Goal: Communication & Community: Connect with others

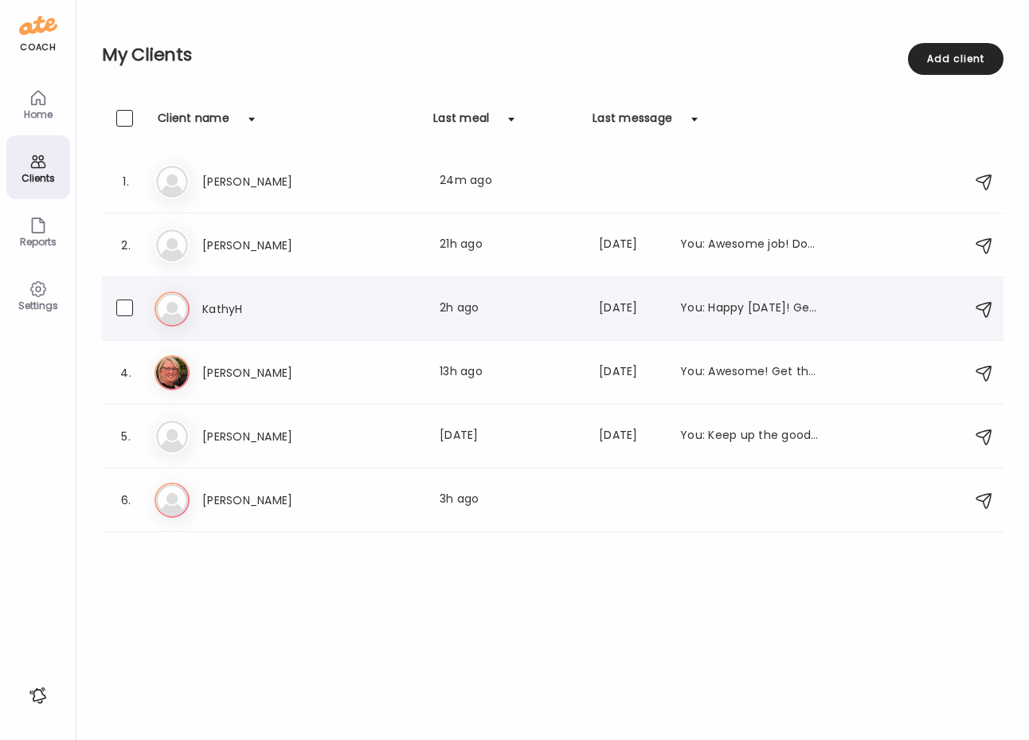
click at [229, 313] on h3 "KathyH" at bounding box center [272, 309] width 140 height 19
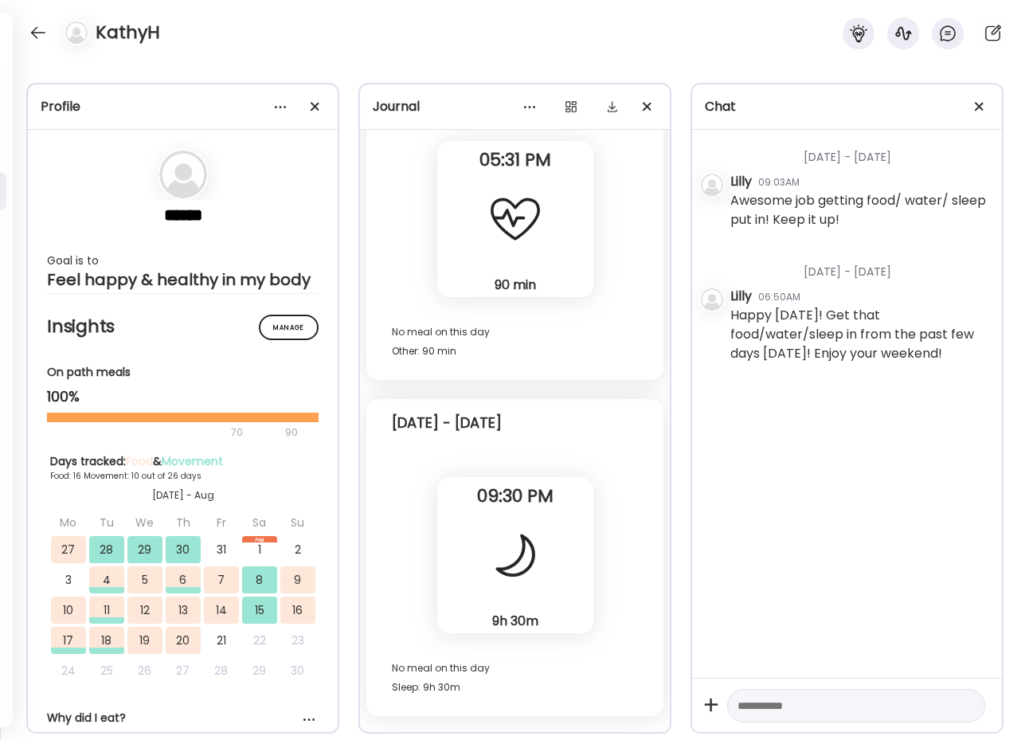
scroll to position [18333, 0]
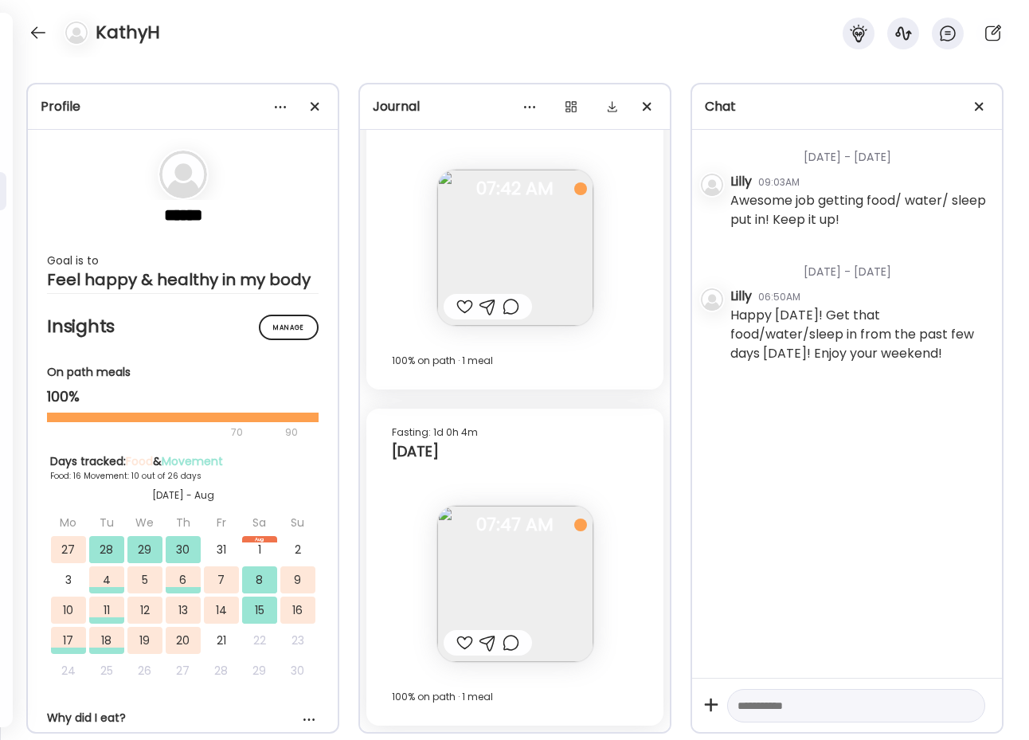
click at [459, 644] on div at bounding box center [465, 642] width 17 height 19
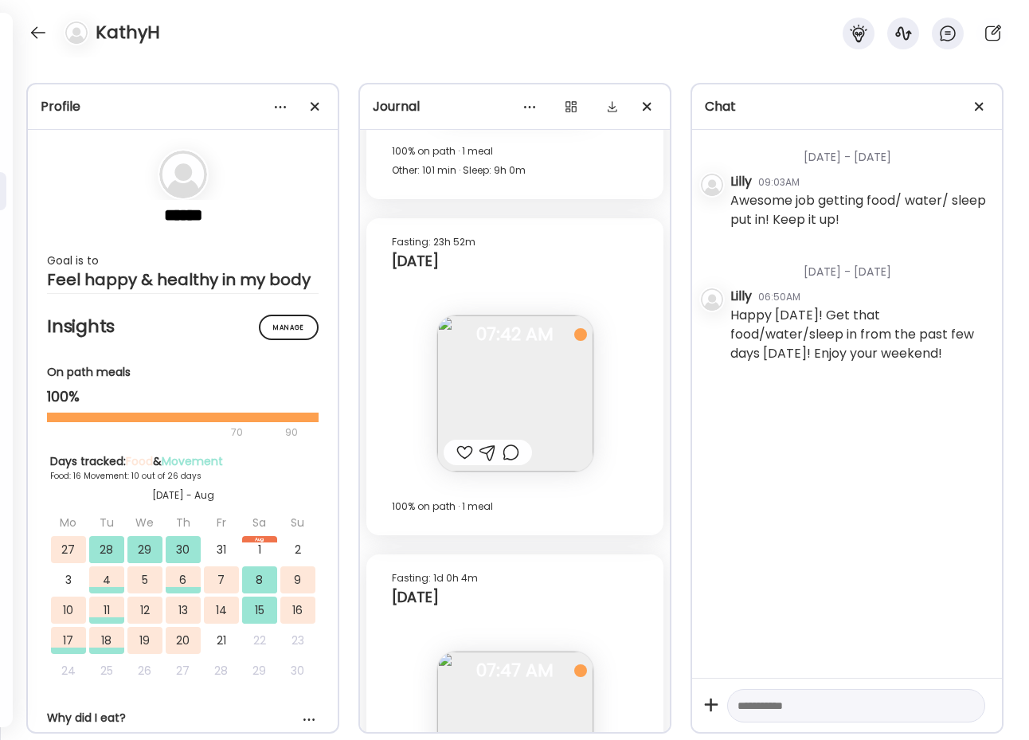
scroll to position [18187, 0]
click at [462, 455] on div at bounding box center [465, 453] width 17 height 19
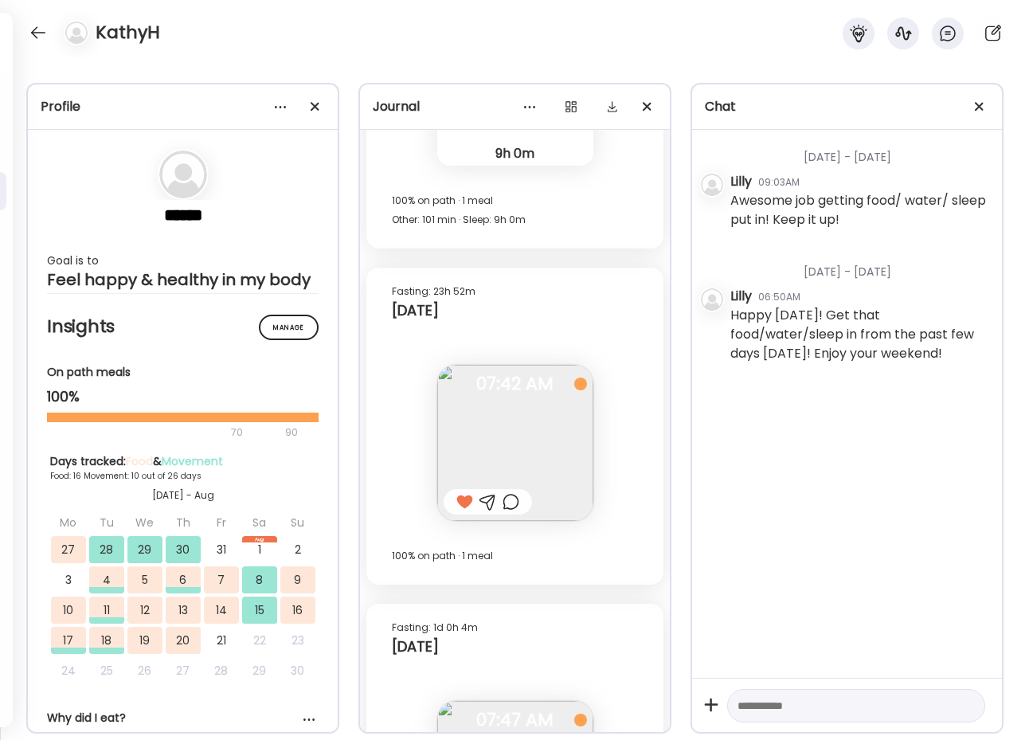
scroll to position [18138, 0]
click at [49, 32] on div at bounding box center [37, 32] width 25 height 25
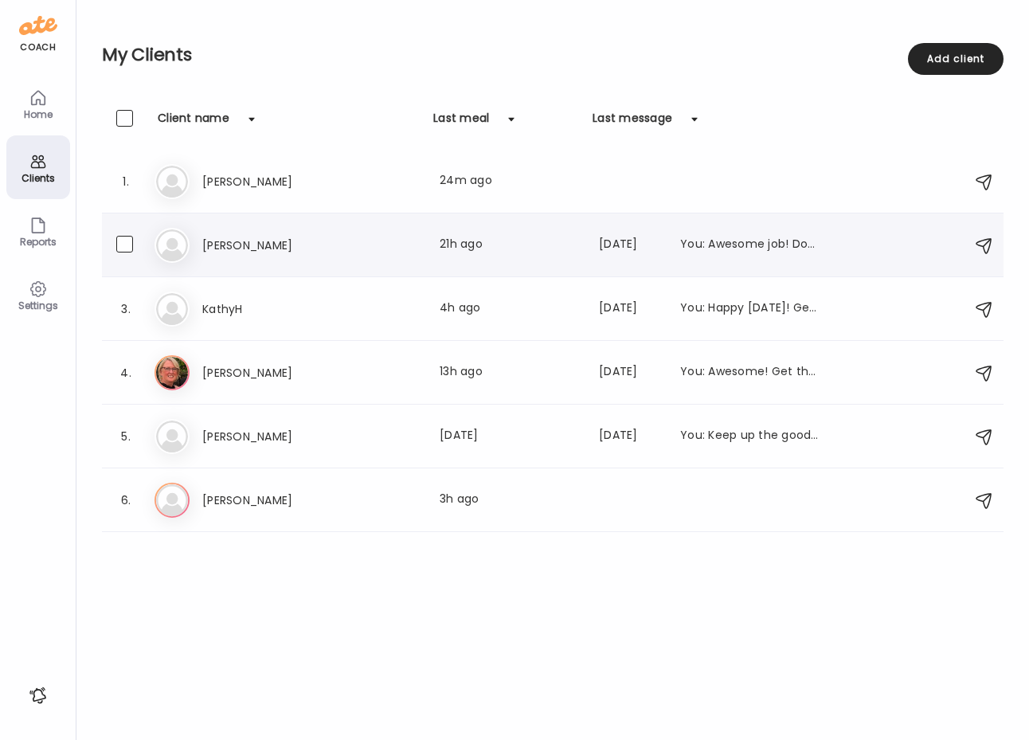
click at [231, 256] on div "Ke Kevin McLogan Last meal: 21h ago Last message: 21d ago You: Awesome job! Don…" at bounding box center [556, 245] width 802 height 35
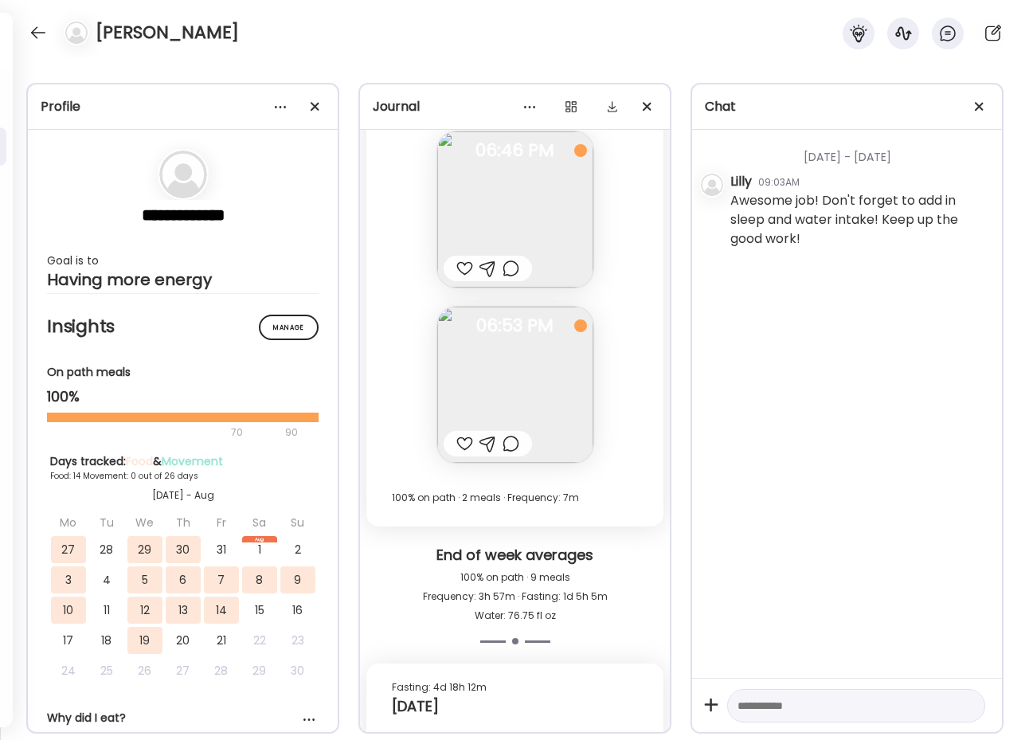
scroll to position [16209, 0]
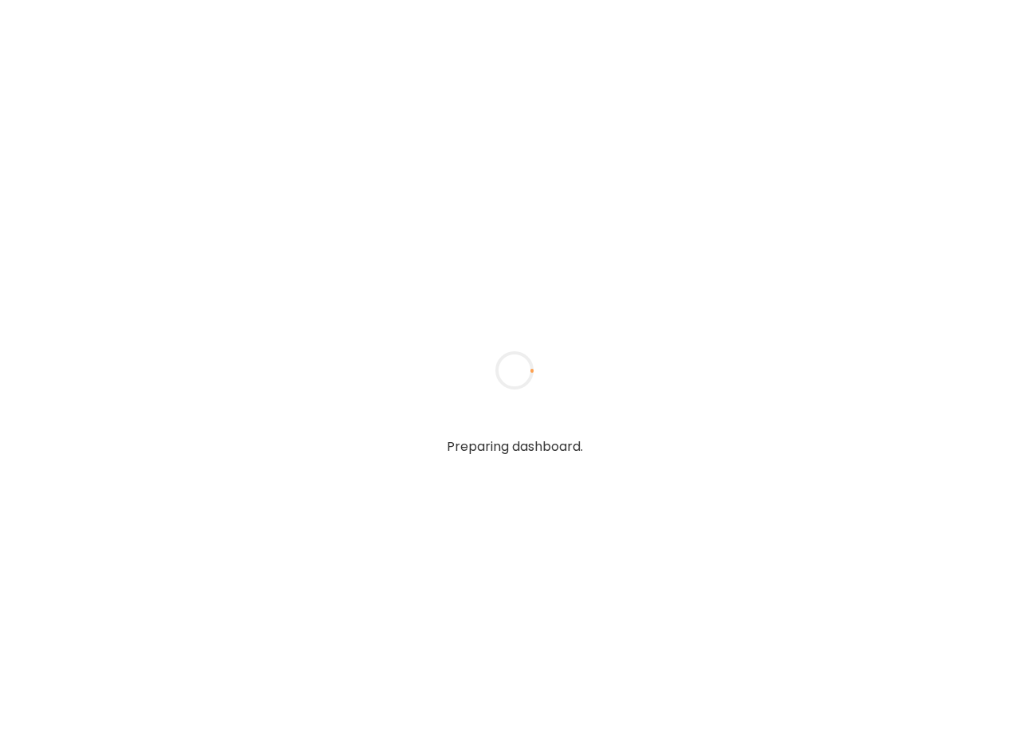
type input "*****"
type input "**********"
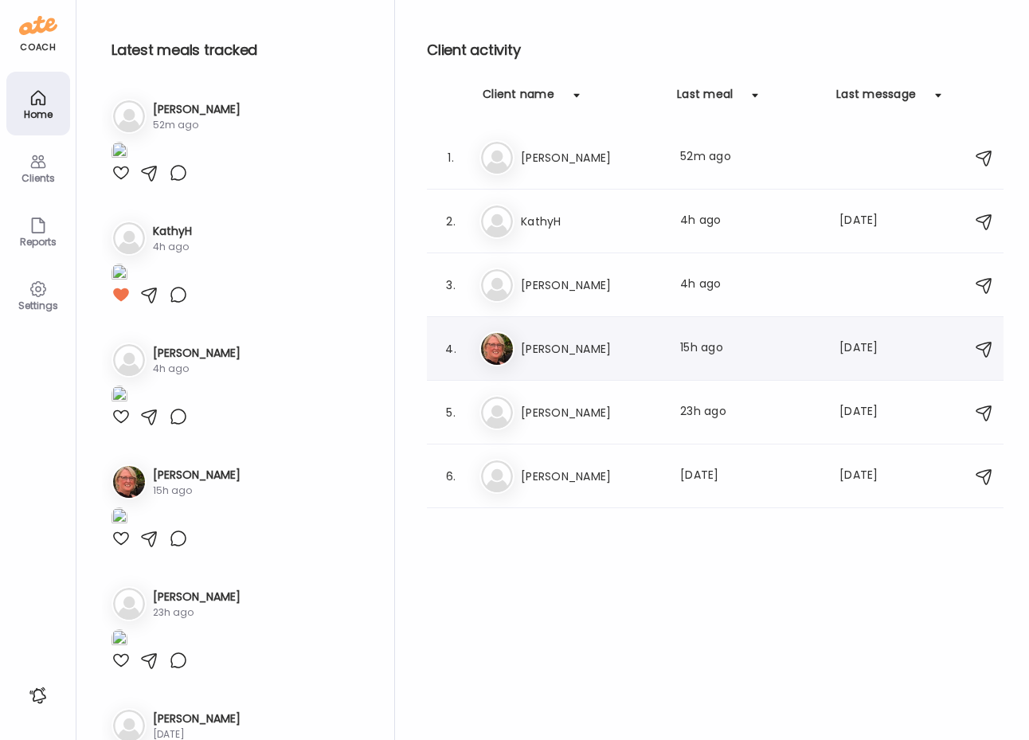
type input "**********"
click at [559, 339] on h3 "[PERSON_NAME]" at bounding box center [591, 348] width 140 height 19
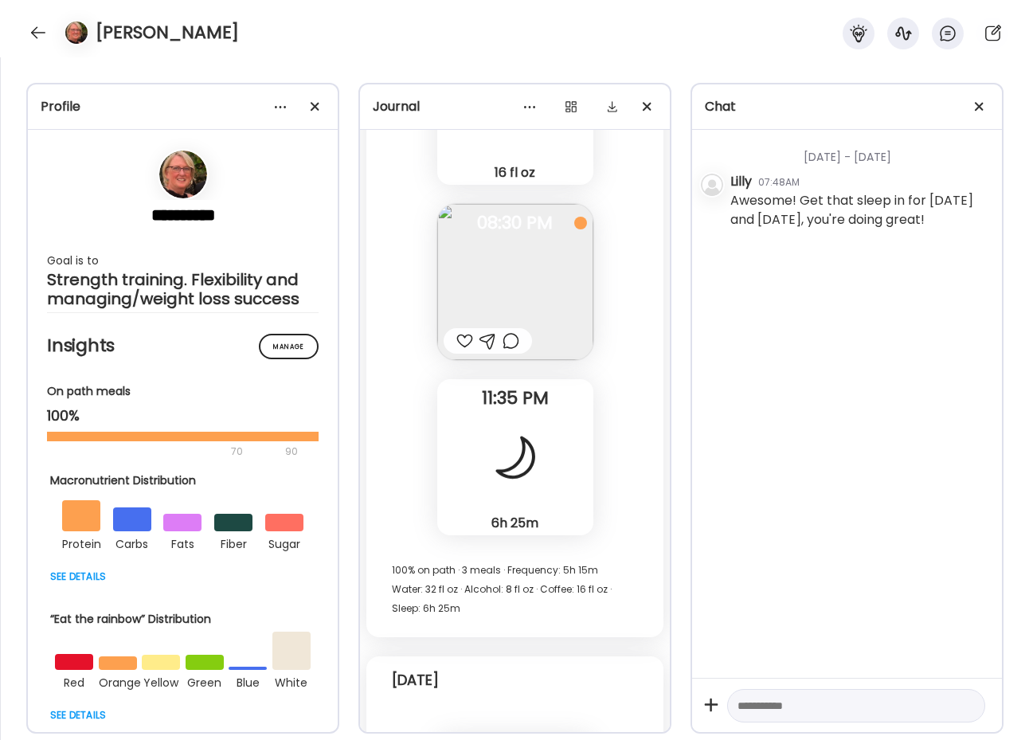
scroll to position [45859, 0]
click at [45, 39] on div at bounding box center [37, 32] width 25 height 25
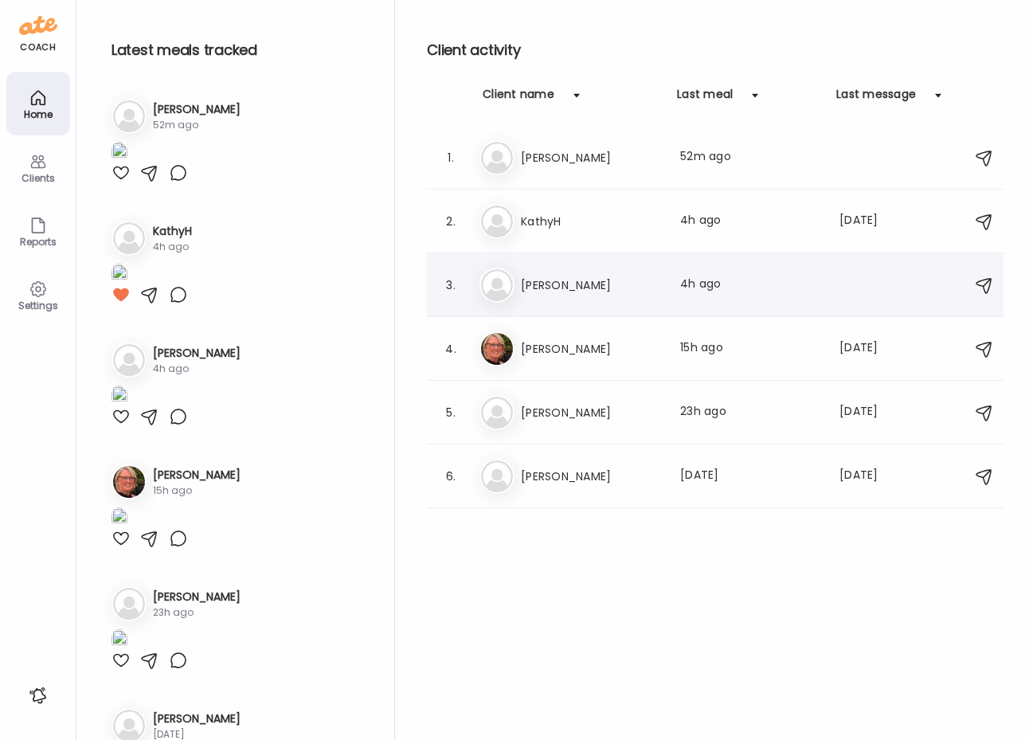
click at [540, 272] on div "Al [PERSON_NAME] Last meal: 4h ago" at bounding box center [718, 285] width 477 height 35
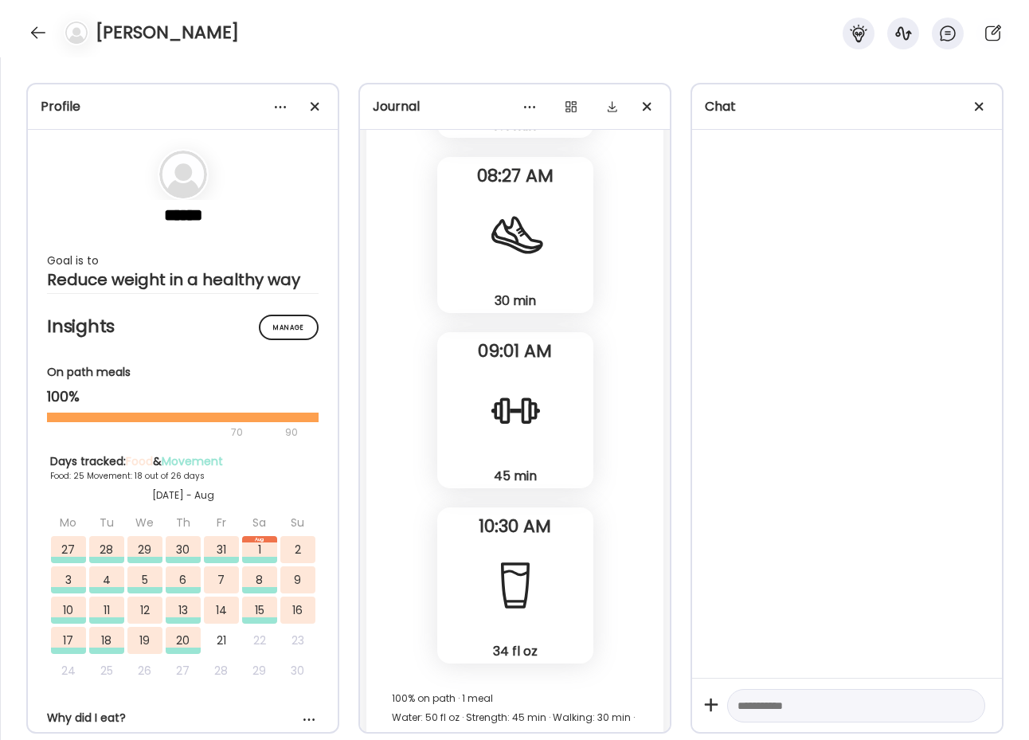
scroll to position [71463, 0]
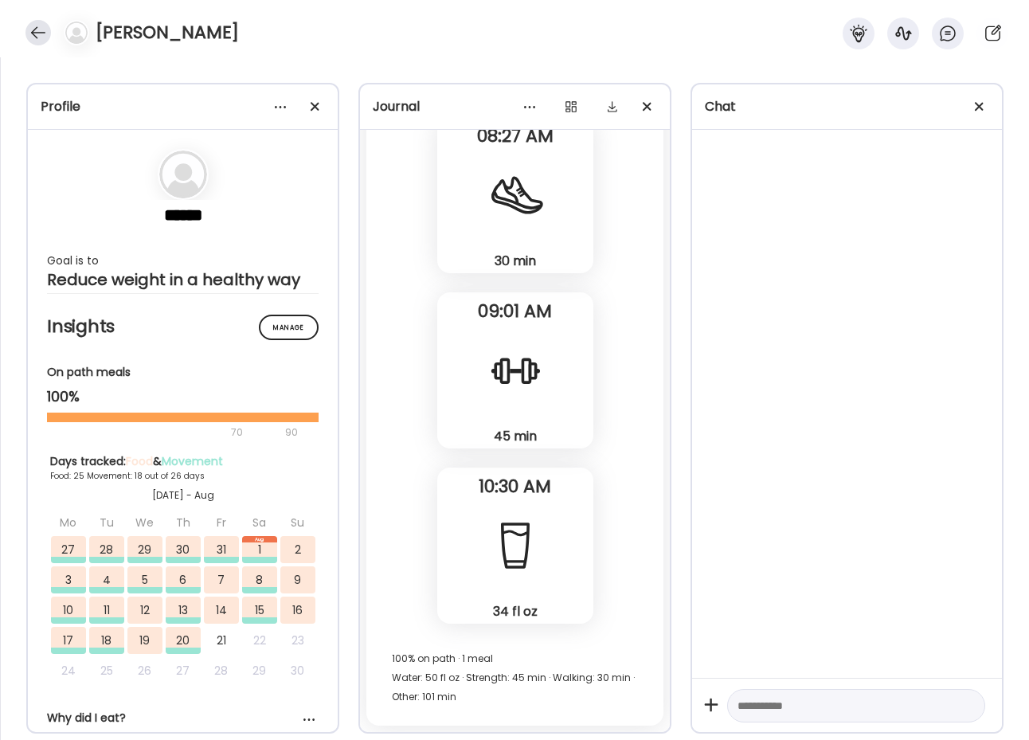
click at [32, 29] on div at bounding box center [37, 32] width 25 height 25
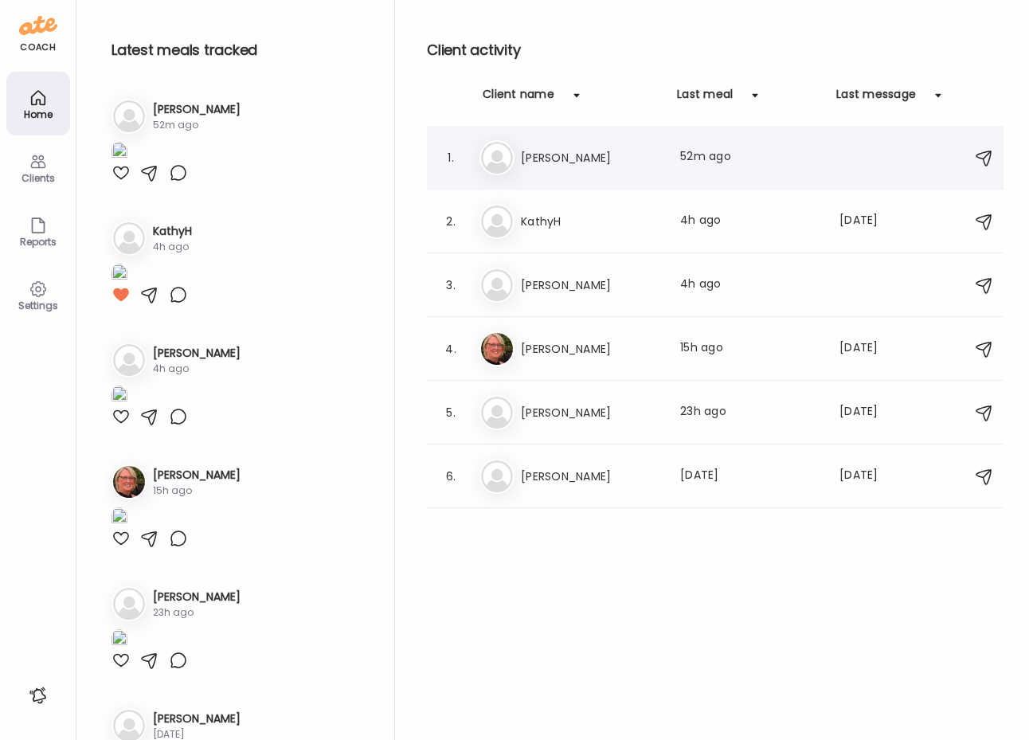
click at [536, 155] on h3 "[PERSON_NAME]" at bounding box center [591, 157] width 140 height 19
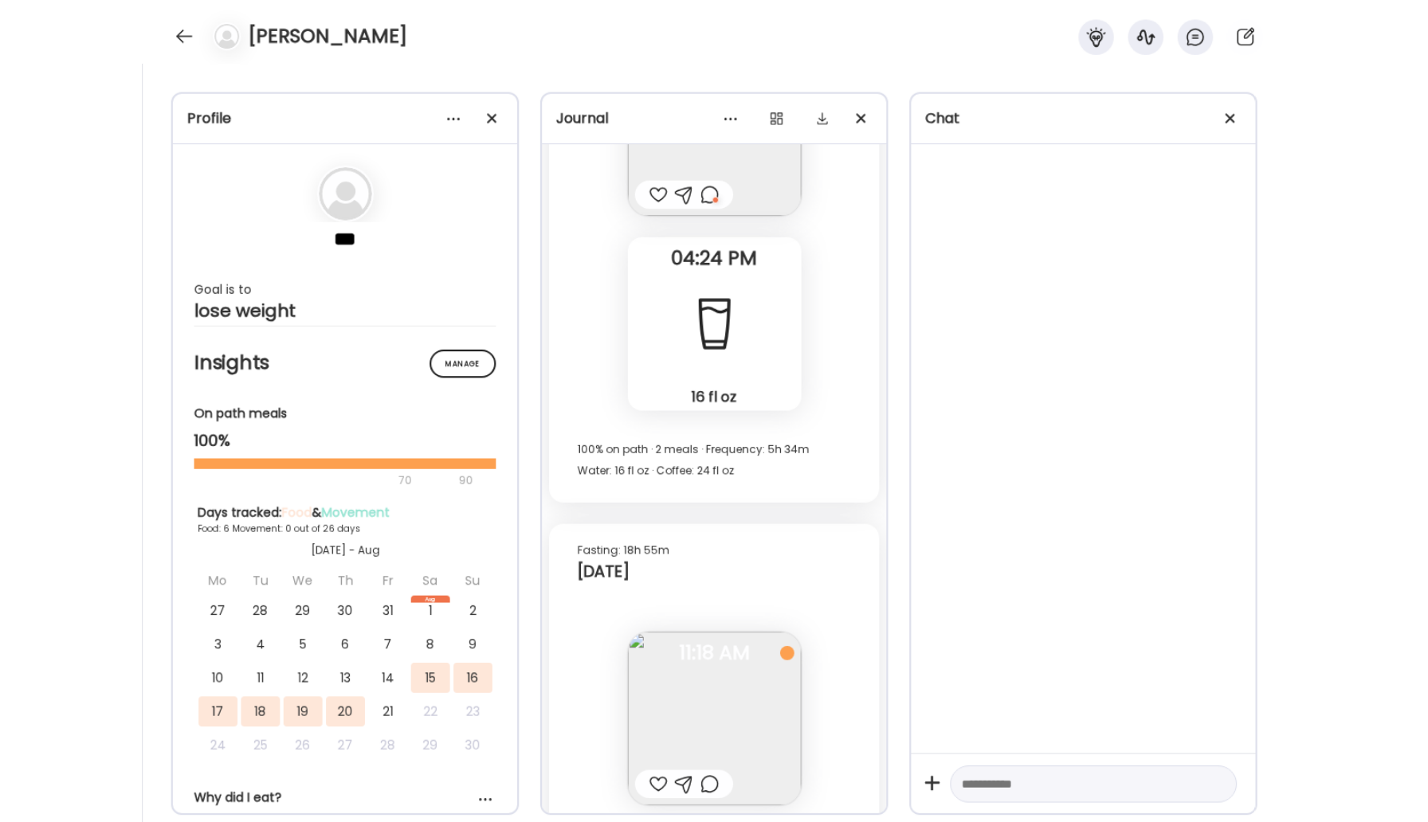
scroll to position [5705, 0]
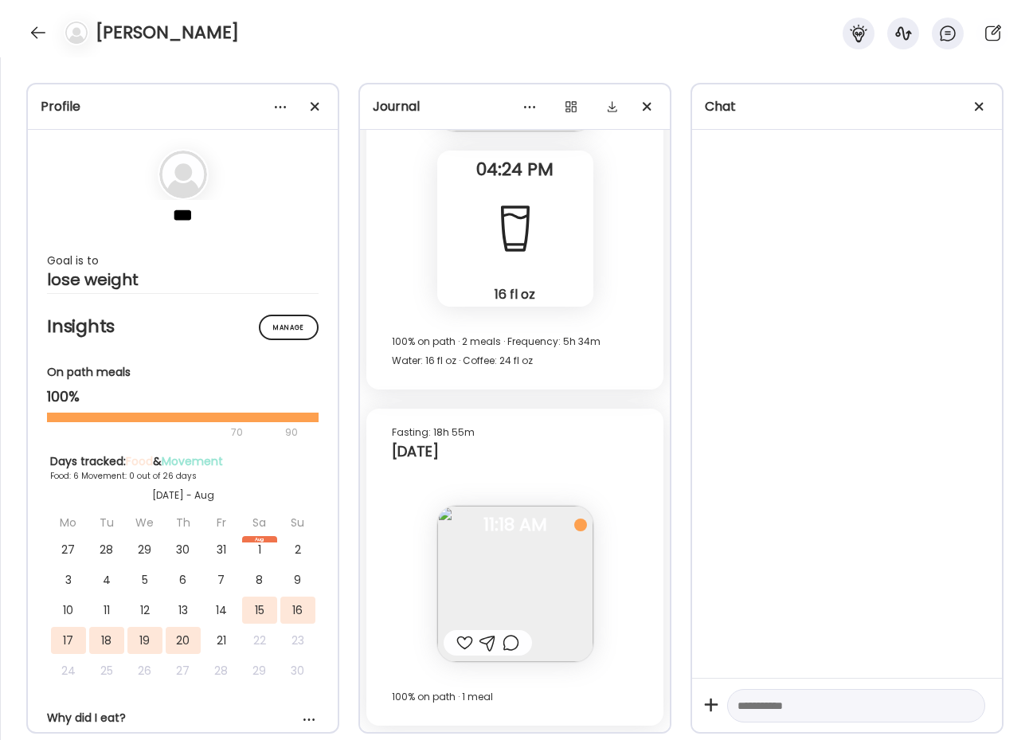
click at [461, 643] on div at bounding box center [465, 642] width 17 height 19
click at [488, 593] on img at bounding box center [515, 584] width 156 height 156
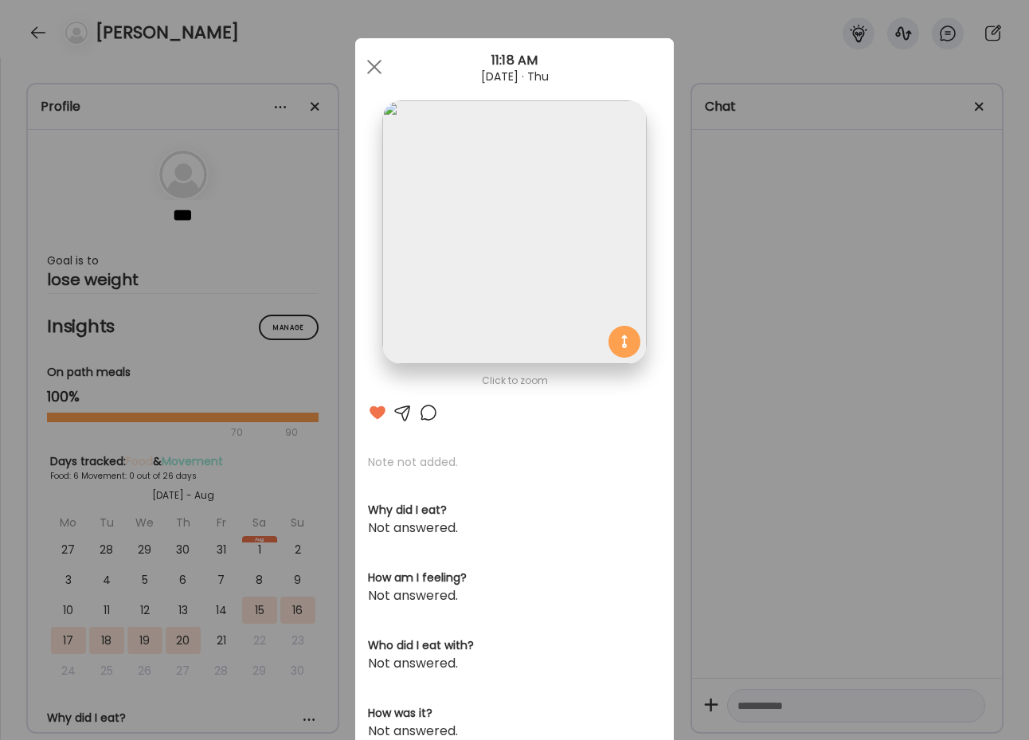
click at [612, 344] on div at bounding box center [514, 232] width 264 height 264
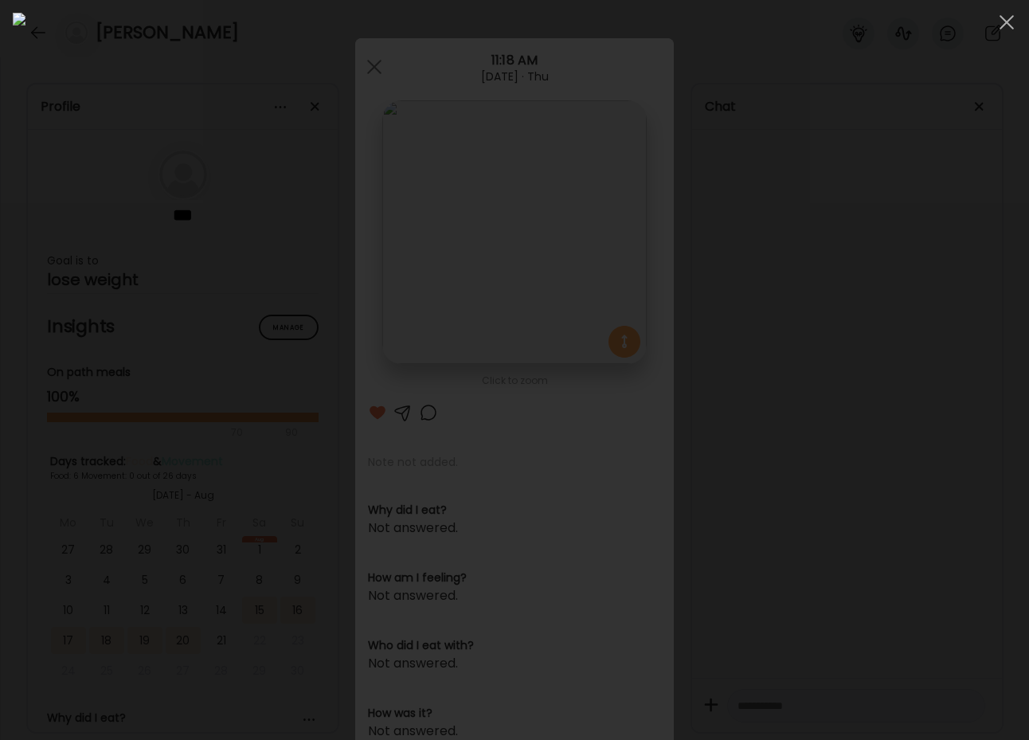
click at [614, 347] on img at bounding box center [515, 370] width 1004 height 715
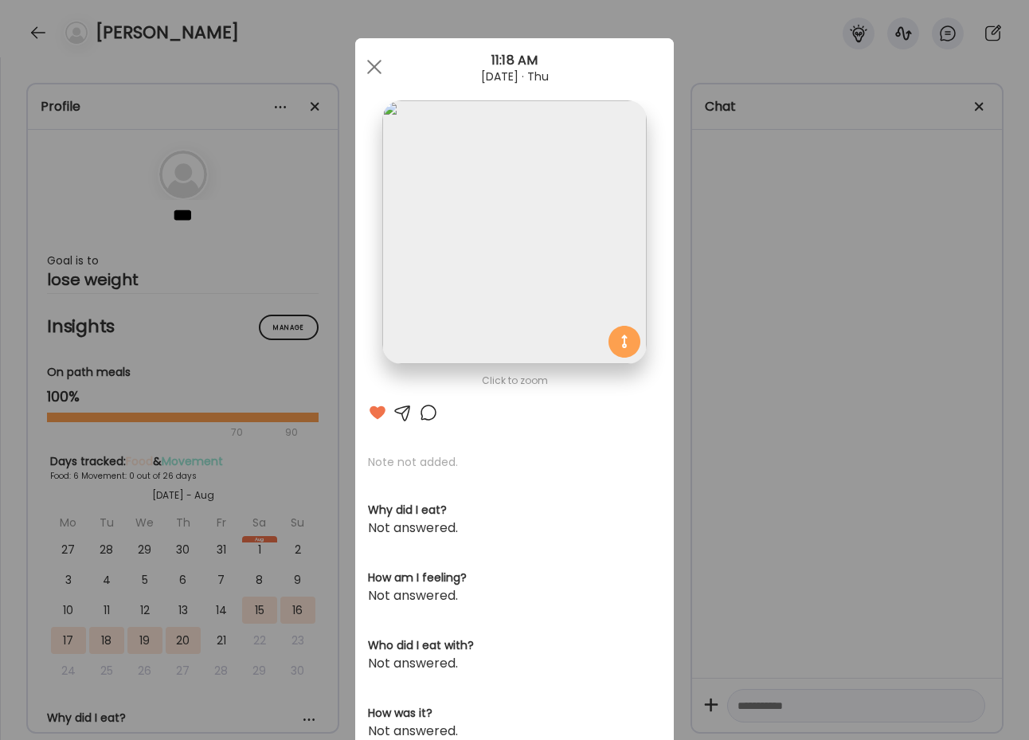
click at [622, 342] on div at bounding box center [514, 232] width 264 height 264
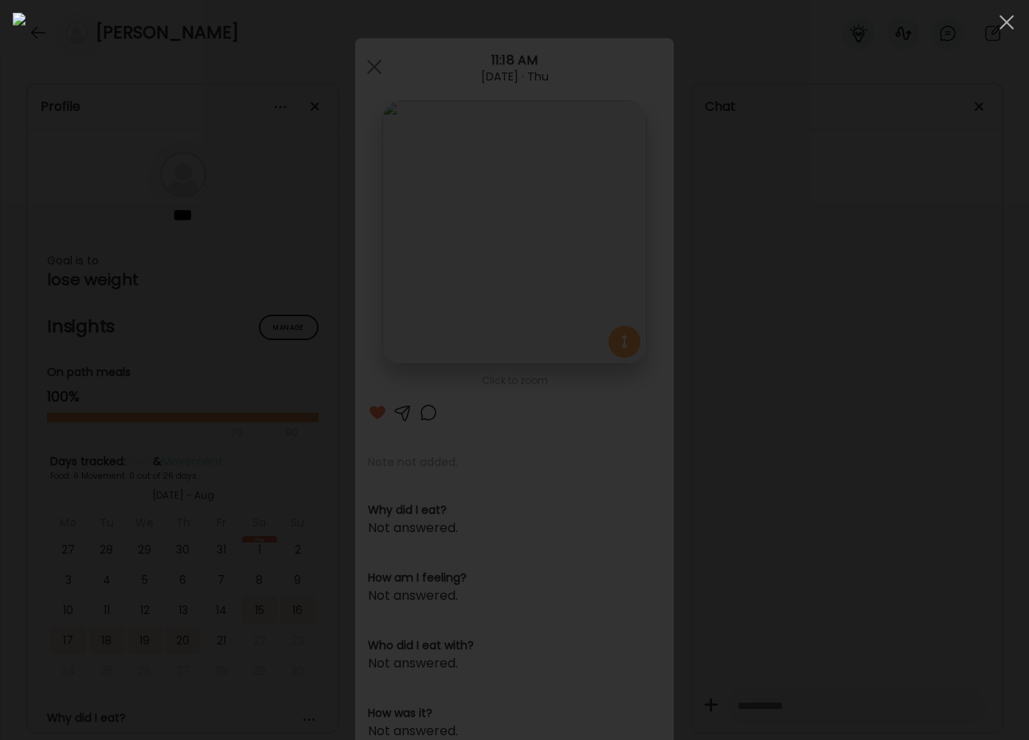
click at [121, 94] on div at bounding box center [515, 370] width 1004 height 715
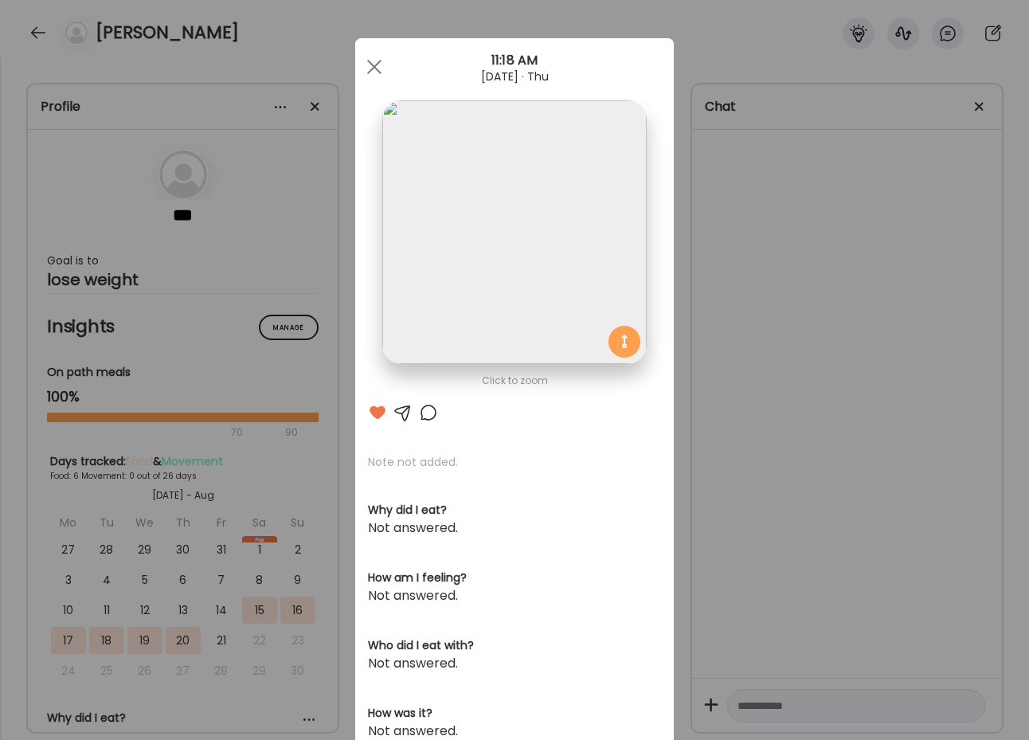
click at [41, 33] on div "Ate Coach Dashboard Wahoo! It’s official Take a moment to set up your Coach Pro…" at bounding box center [514, 370] width 1029 height 740
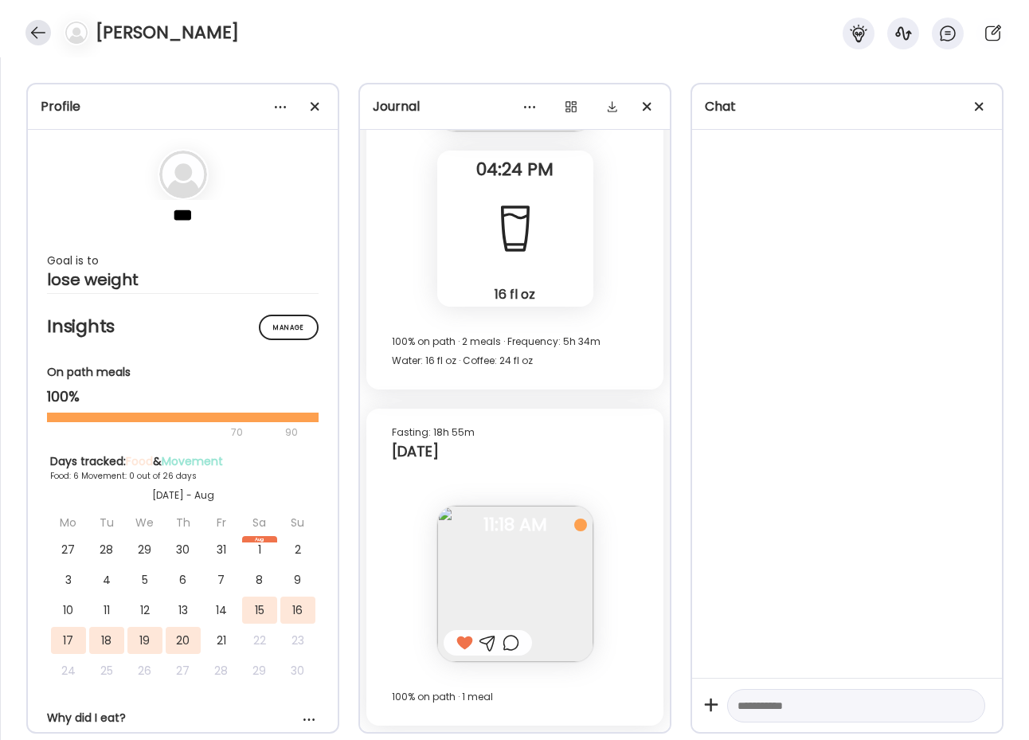
click at [45, 35] on div at bounding box center [37, 32] width 25 height 25
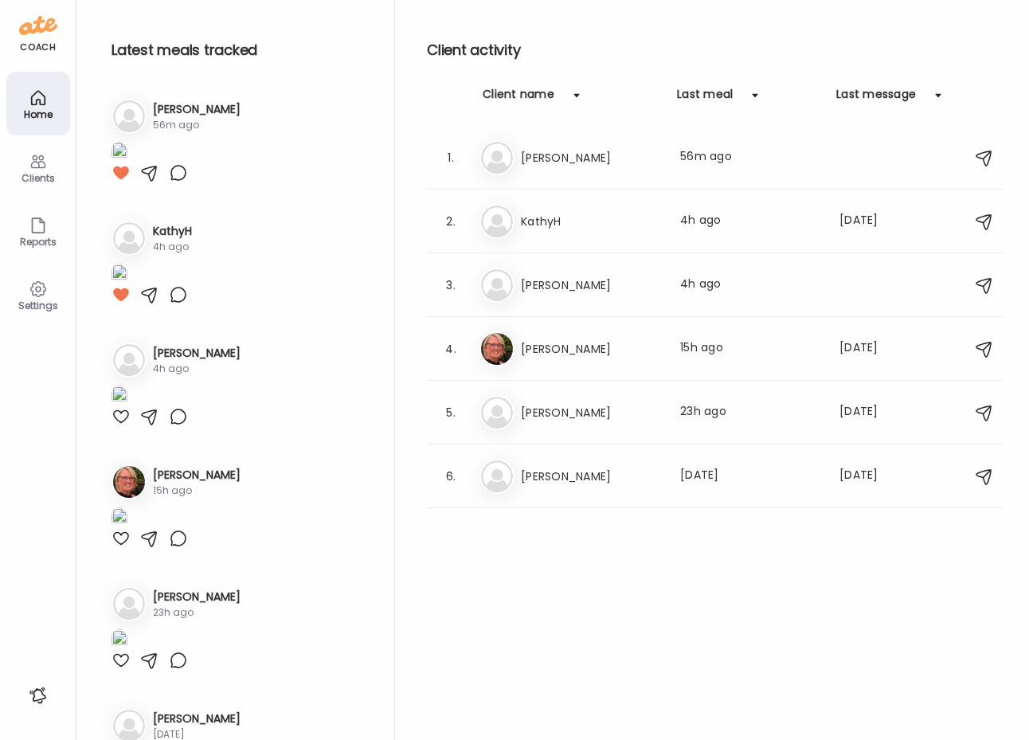
click at [45, 104] on icon at bounding box center [38, 97] width 19 height 19
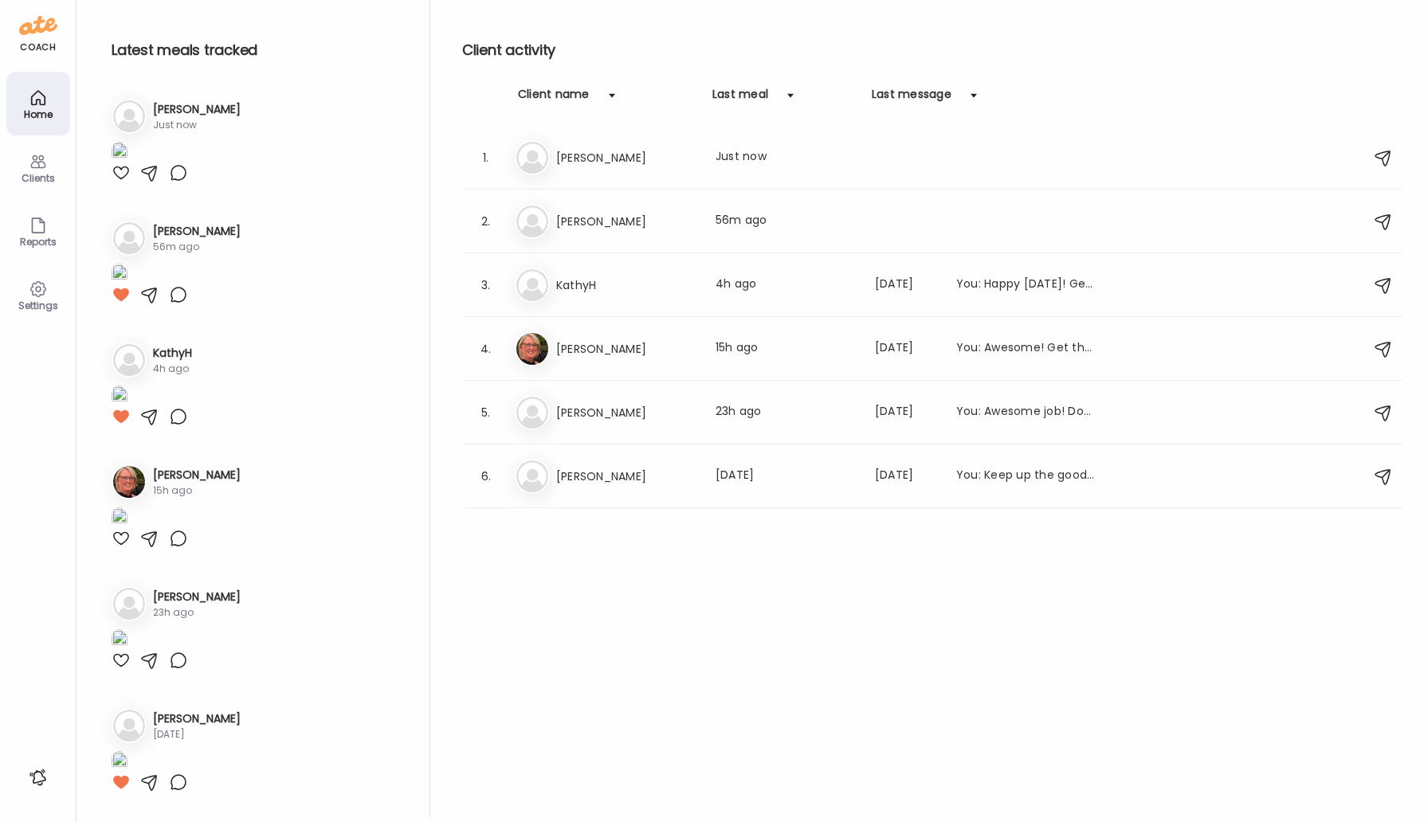
scroll to position [0, 0]
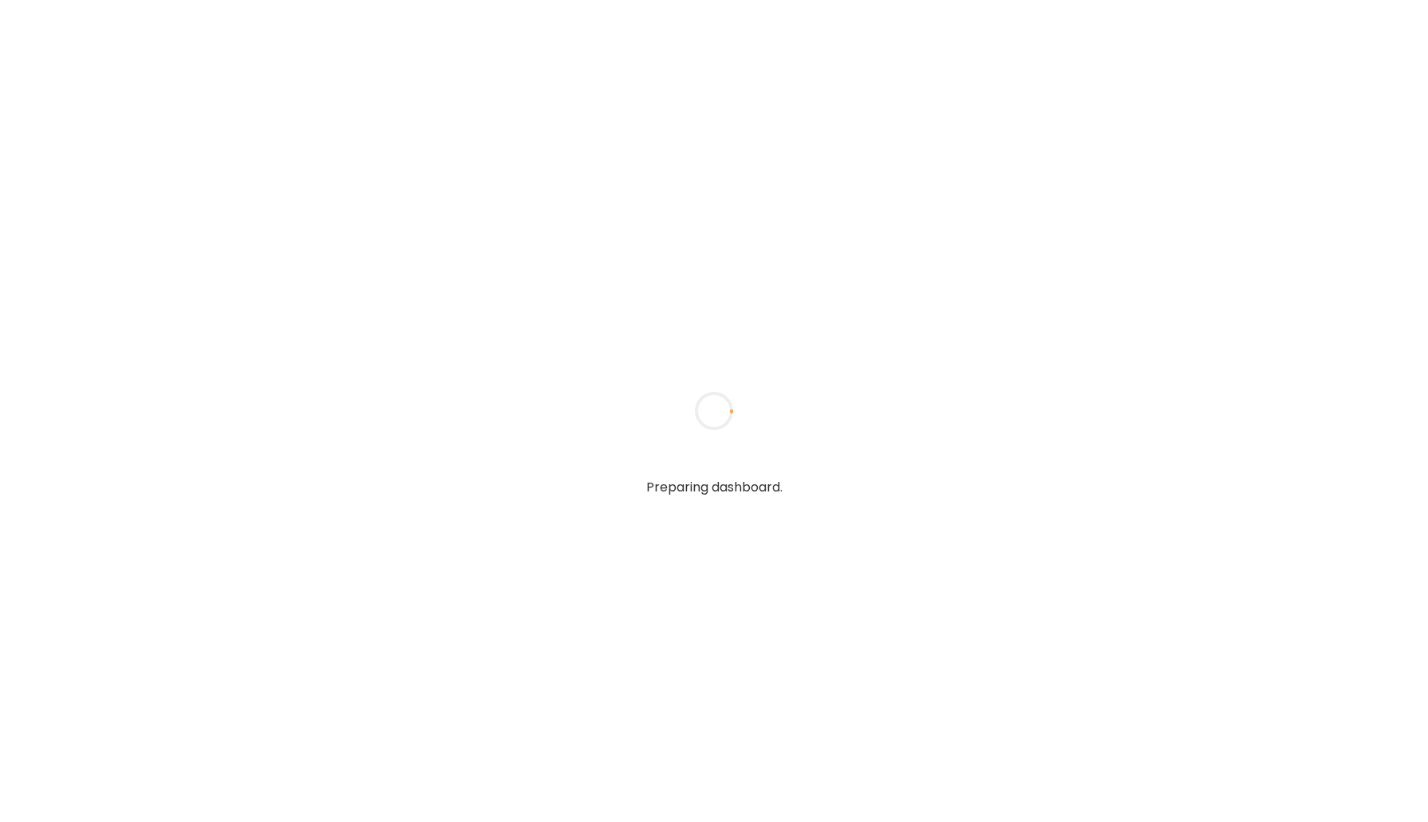
type input "*****"
type input "**********"
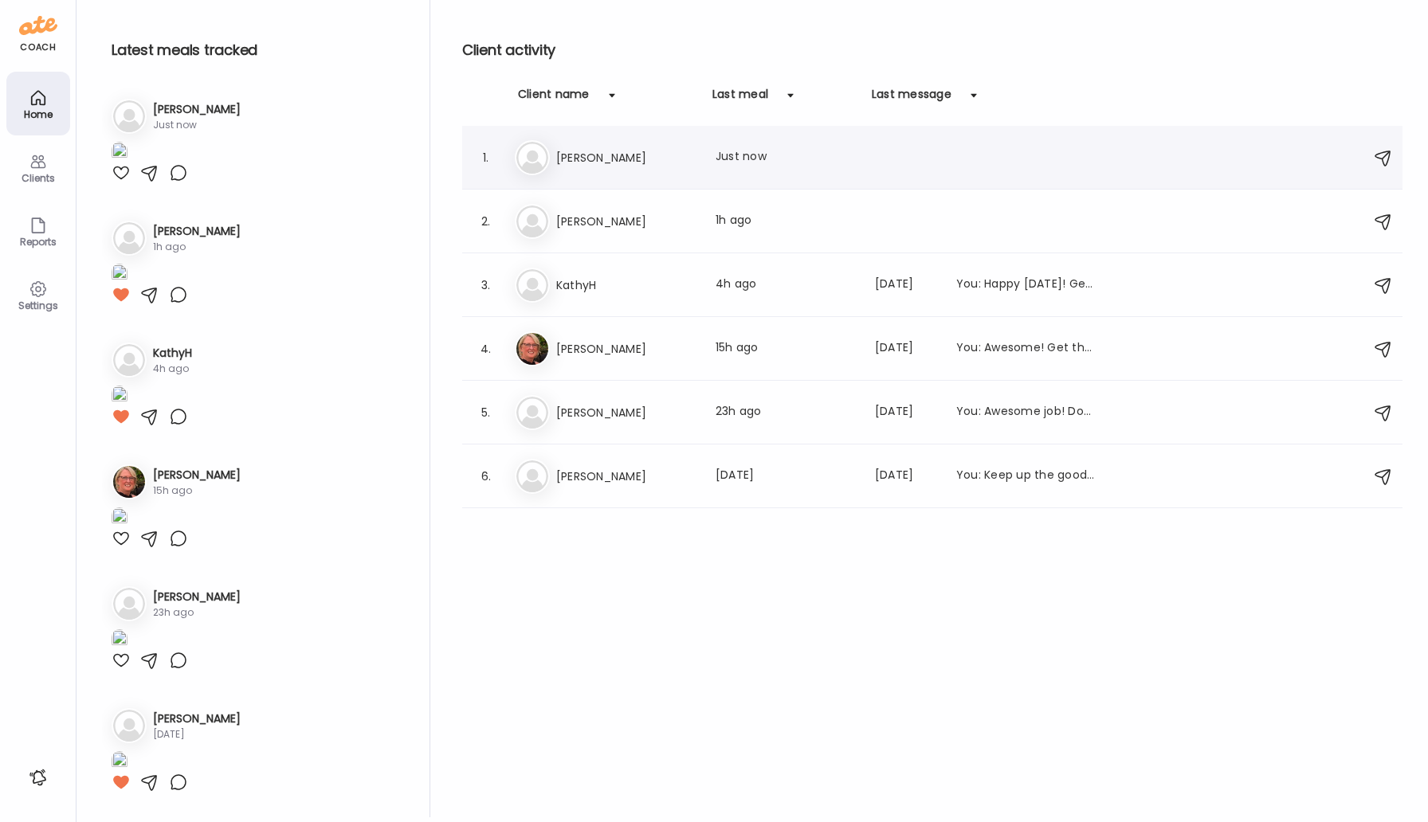
type input "**********"
click at [594, 164] on h3 "[PERSON_NAME]" at bounding box center [626, 157] width 140 height 19
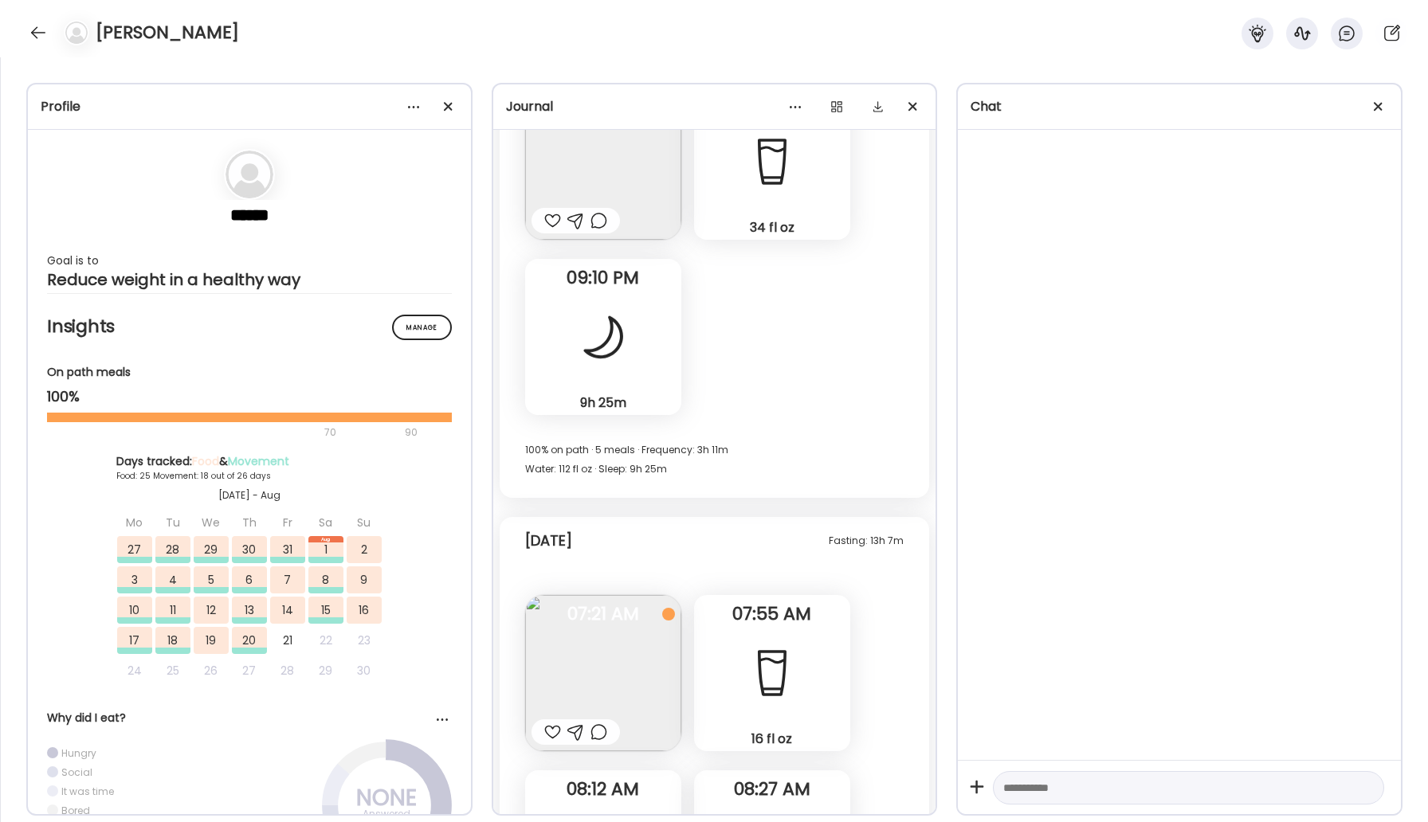
scroll to position [39659, 0]
click at [598, 593] on img at bounding box center [603, 671] width 156 height 156
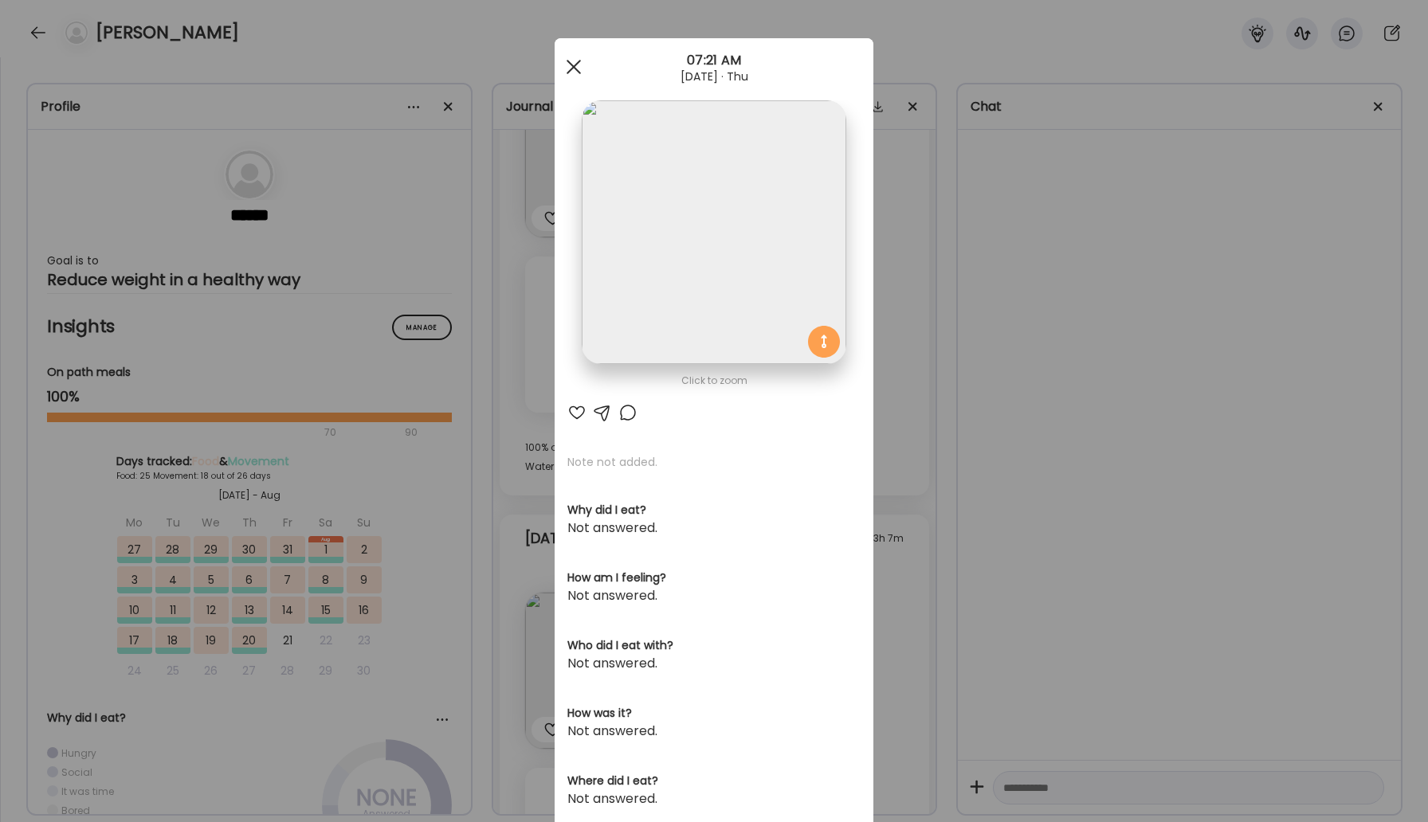
click at [578, 63] on div at bounding box center [574, 67] width 32 height 32
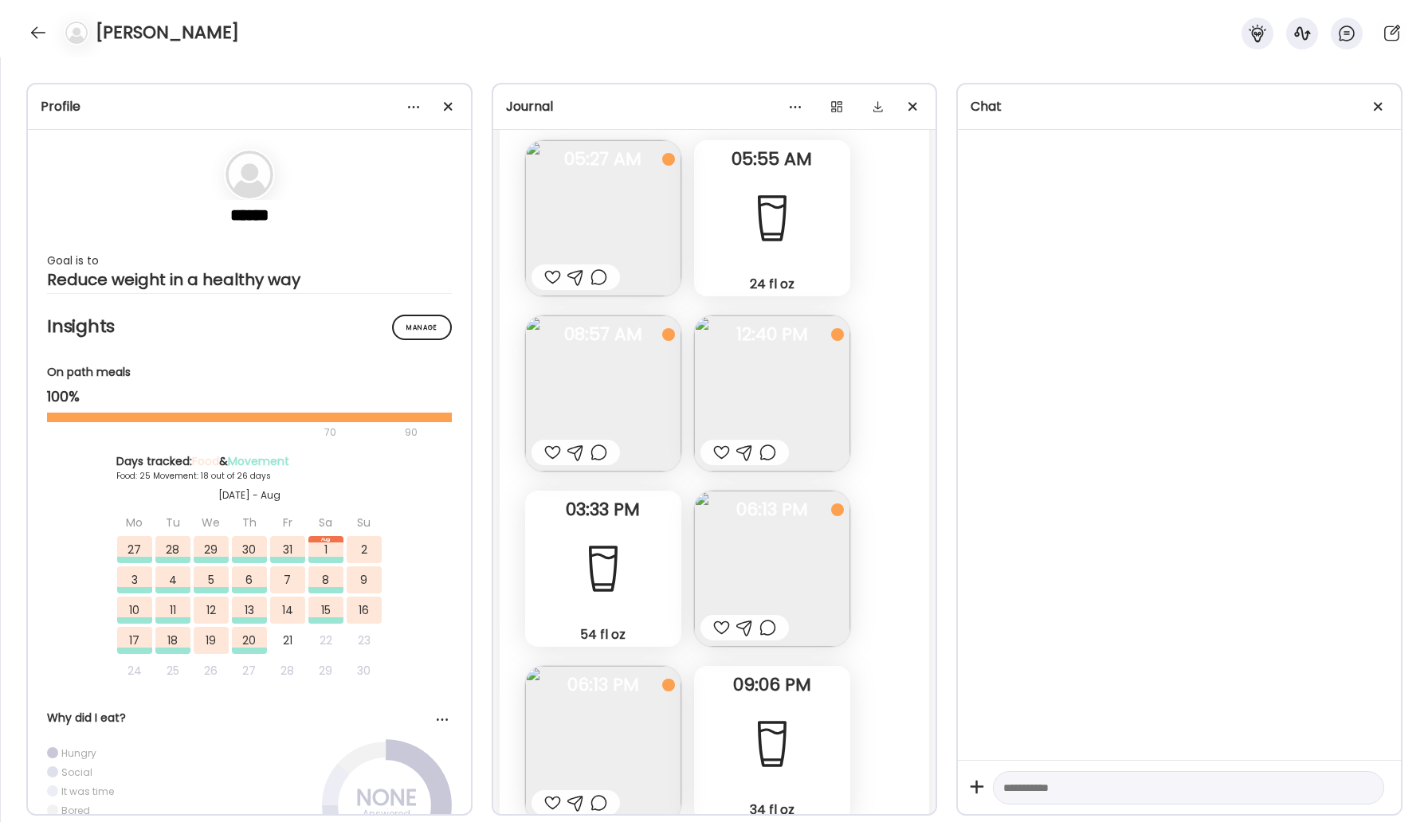
scroll to position [39072, 0]
click at [632, 668] on img at bounding box center [603, 746] width 156 height 156
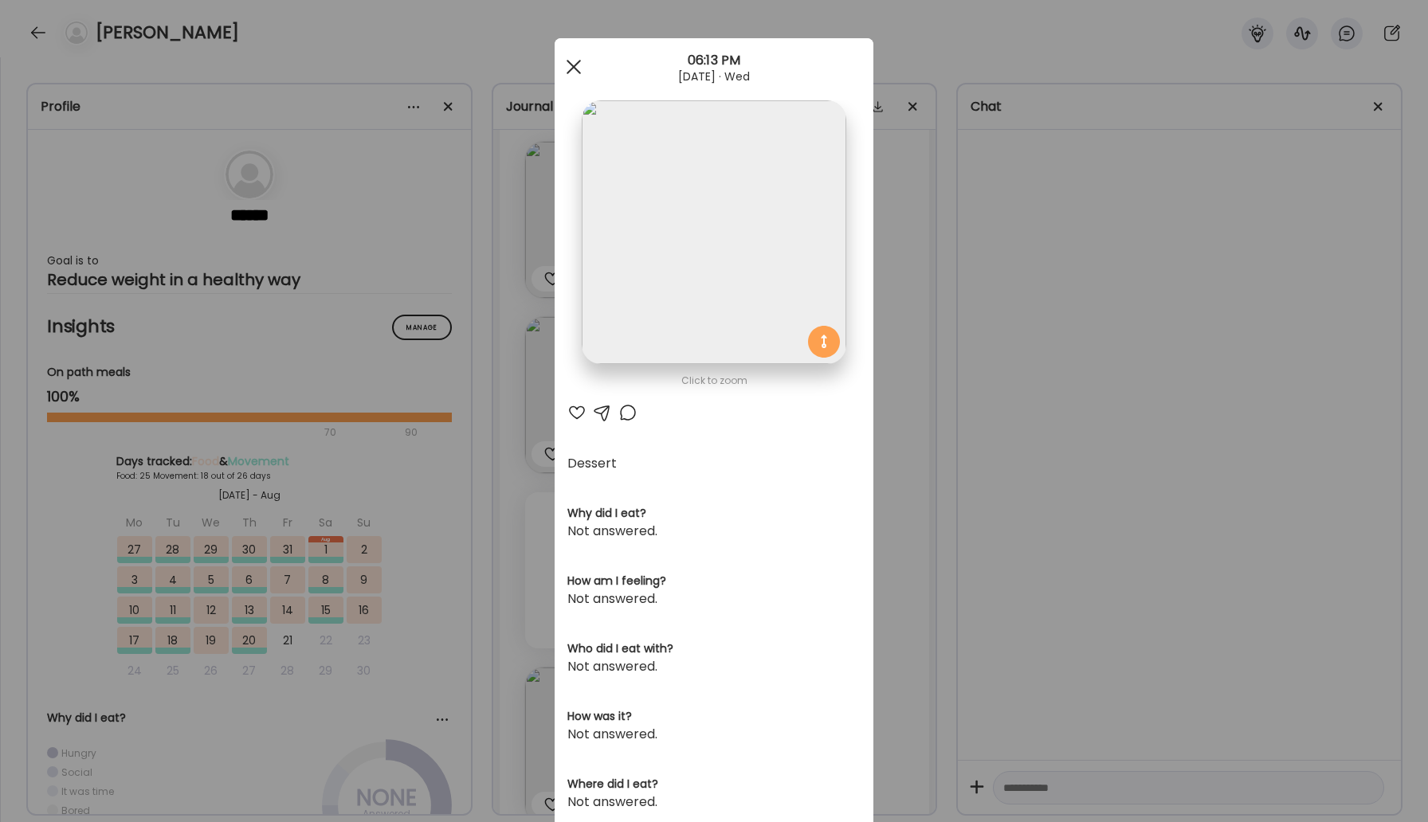
click at [575, 56] on div at bounding box center [574, 67] width 32 height 32
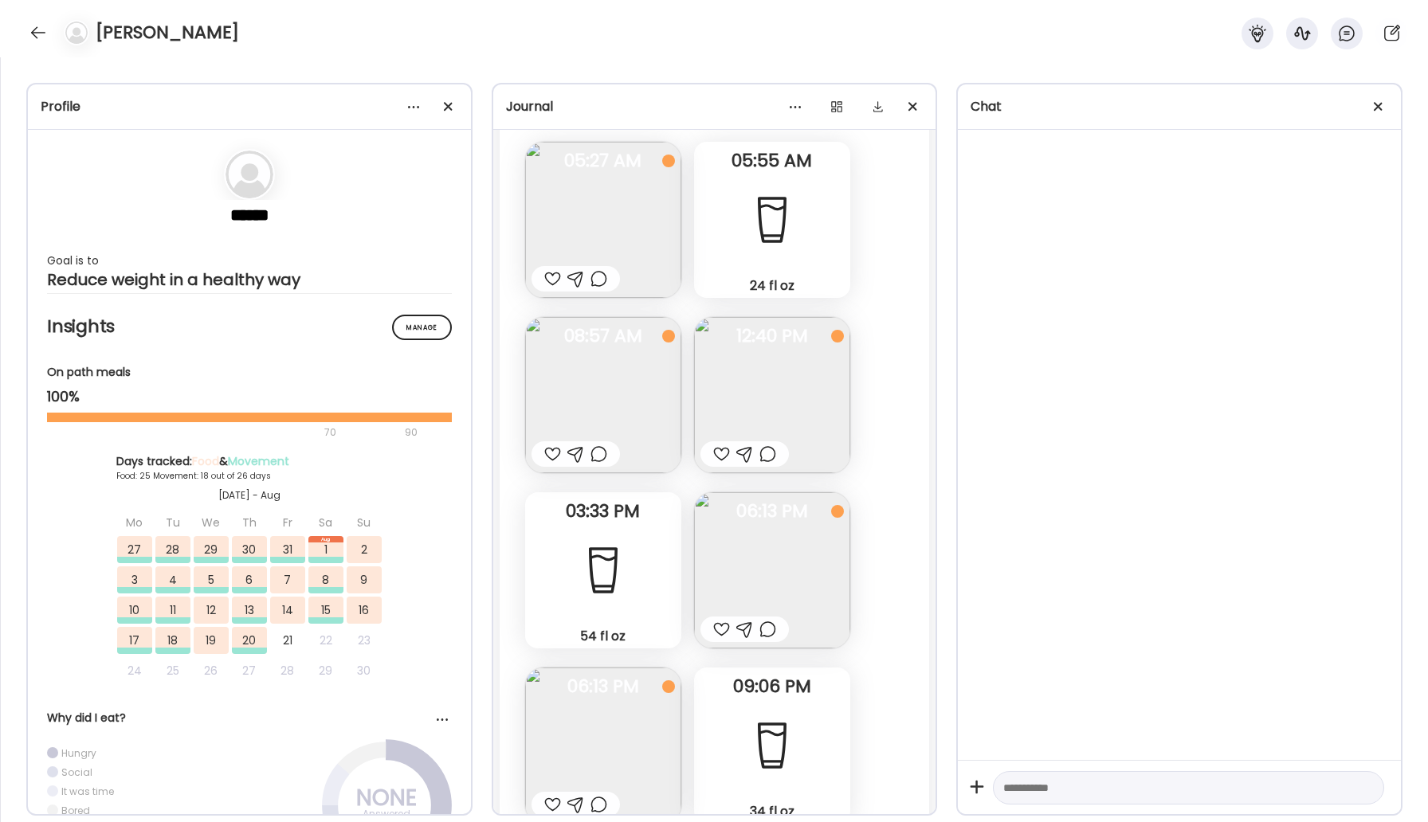
click at [732, 492] on img at bounding box center [772, 570] width 156 height 156
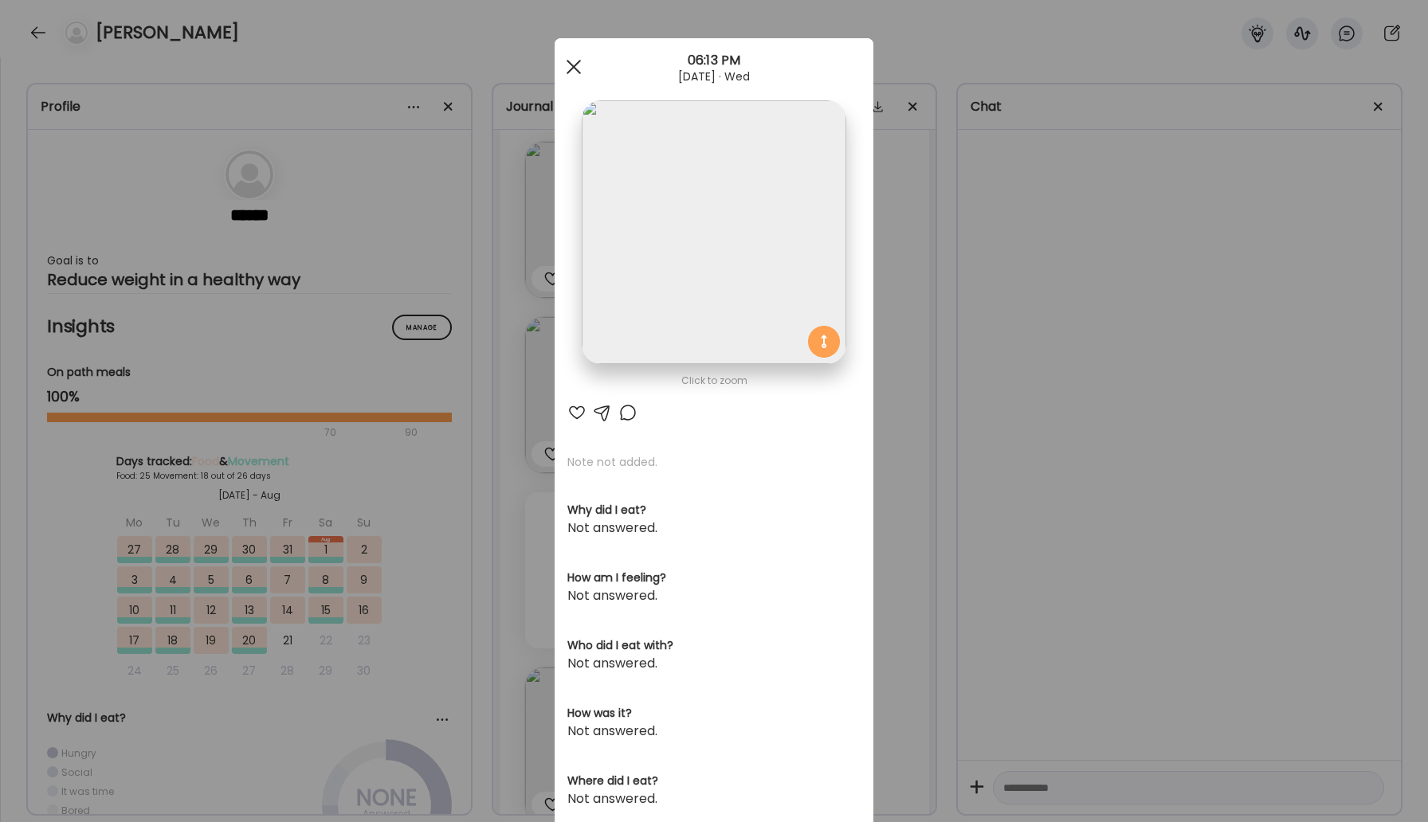
click at [572, 63] on div at bounding box center [574, 67] width 32 height 32
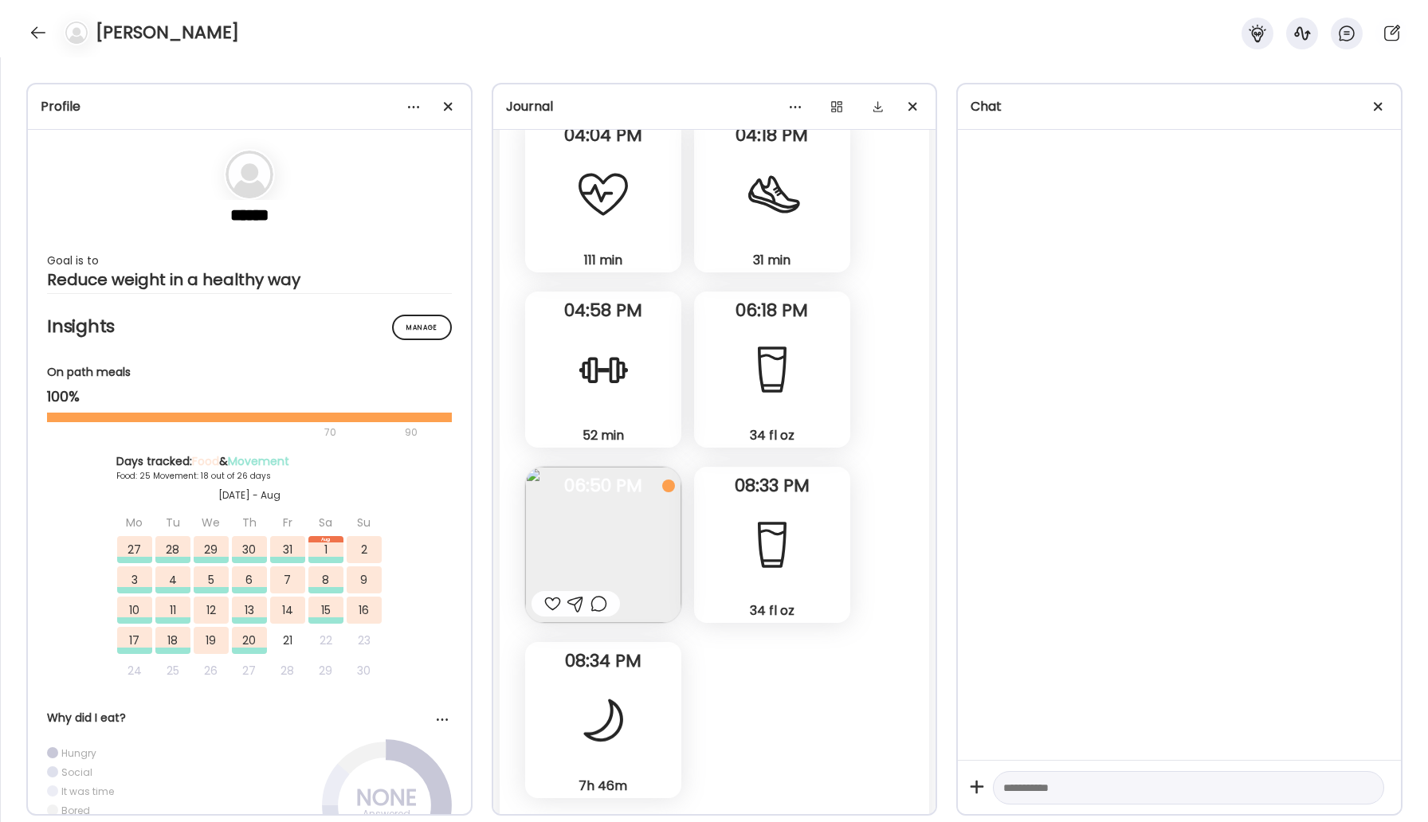
scroll to position [38213, 0]
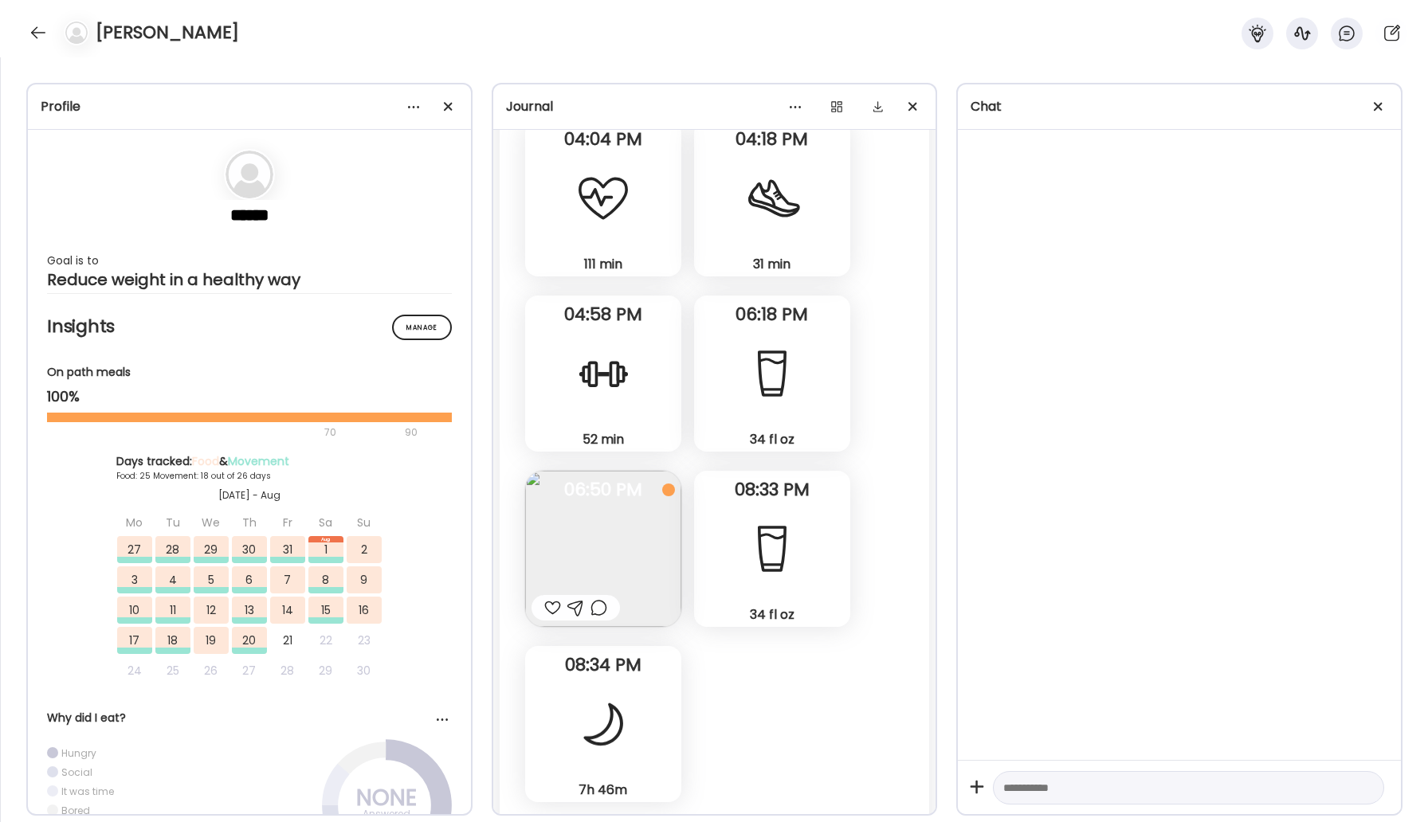
click at [621, 471] on img at bounding box center [603, 549] width 156 height 156
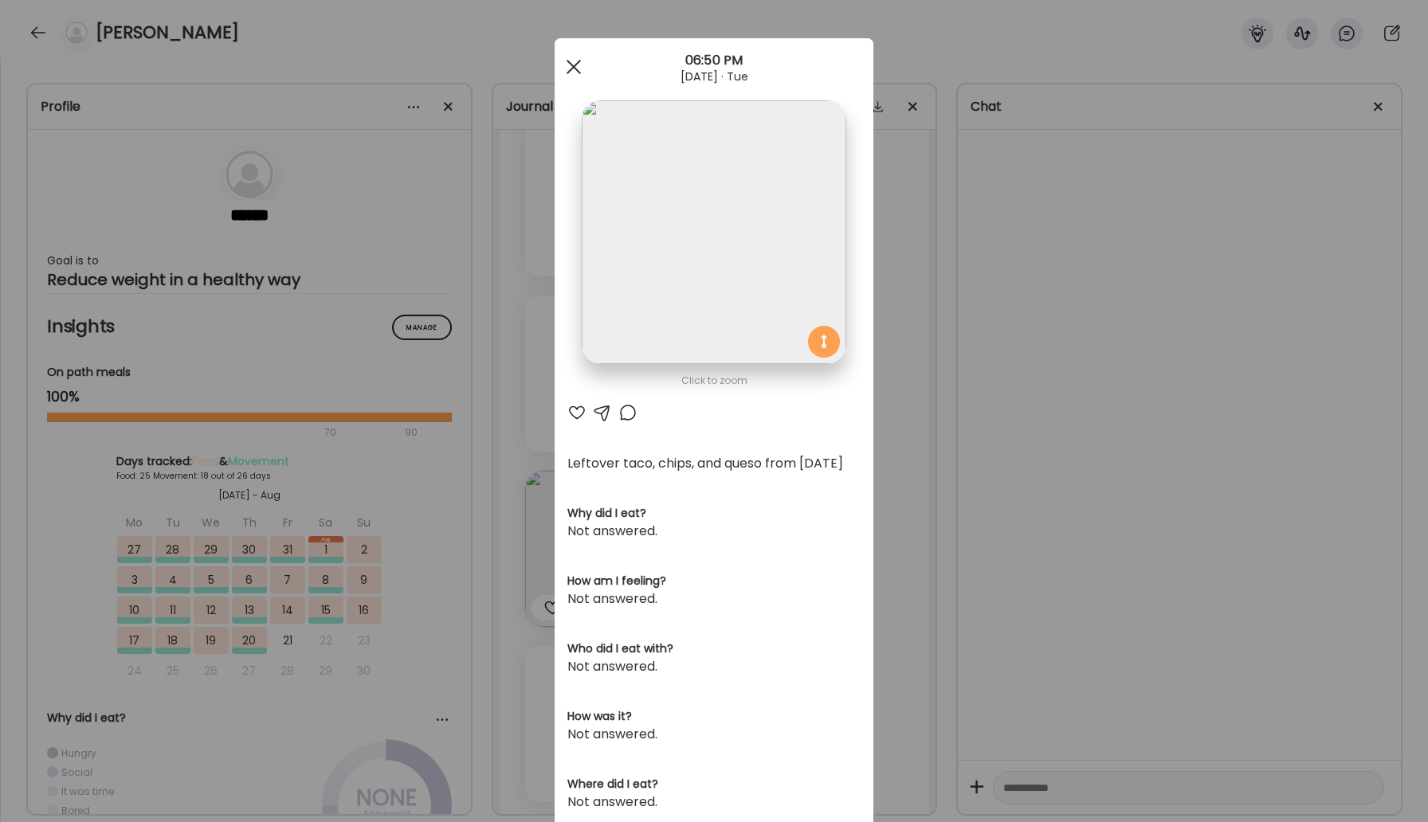
click at [563, 69] on div at bounding box center [574, 67] width 32 height 32
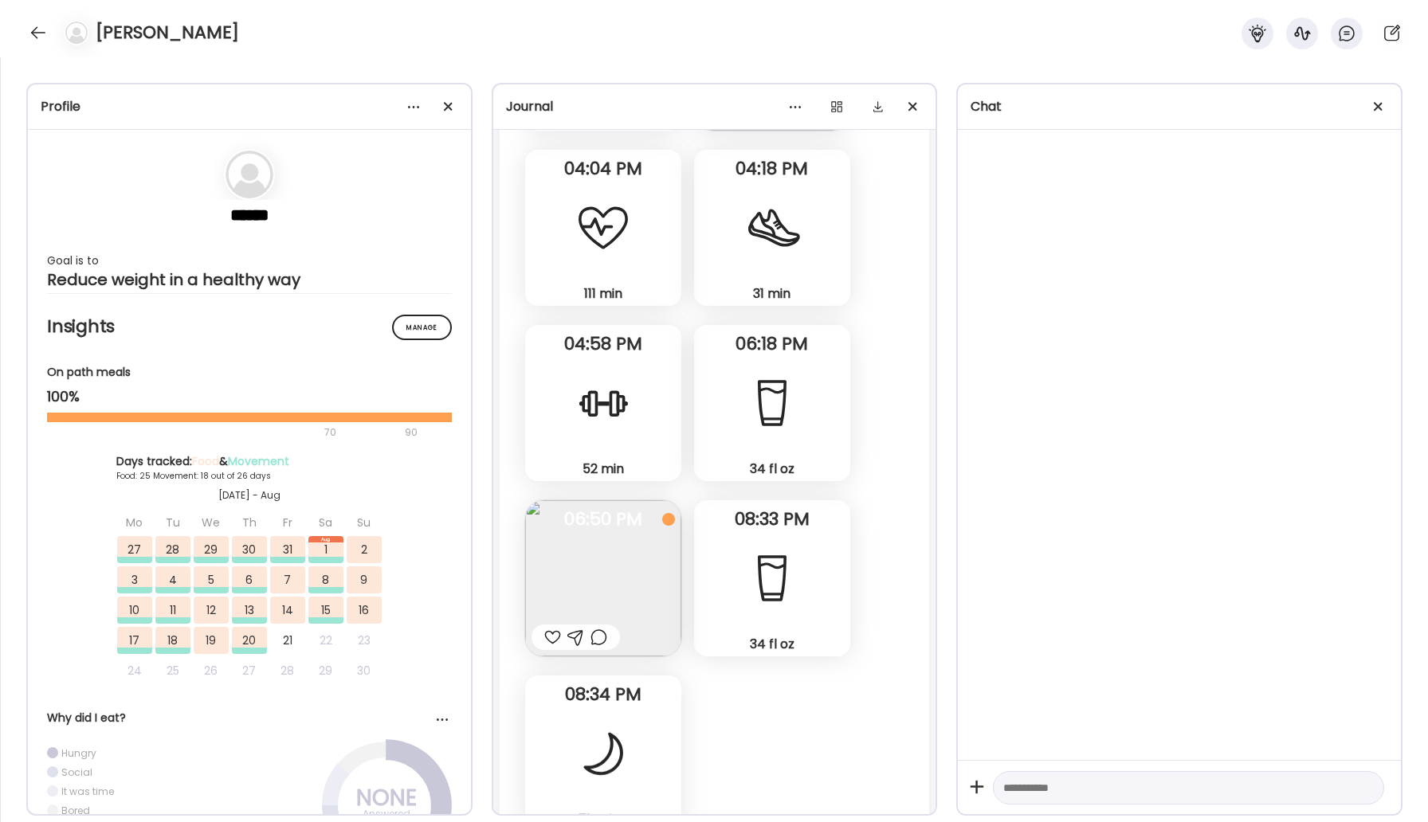
scroll to position [38189, 0]
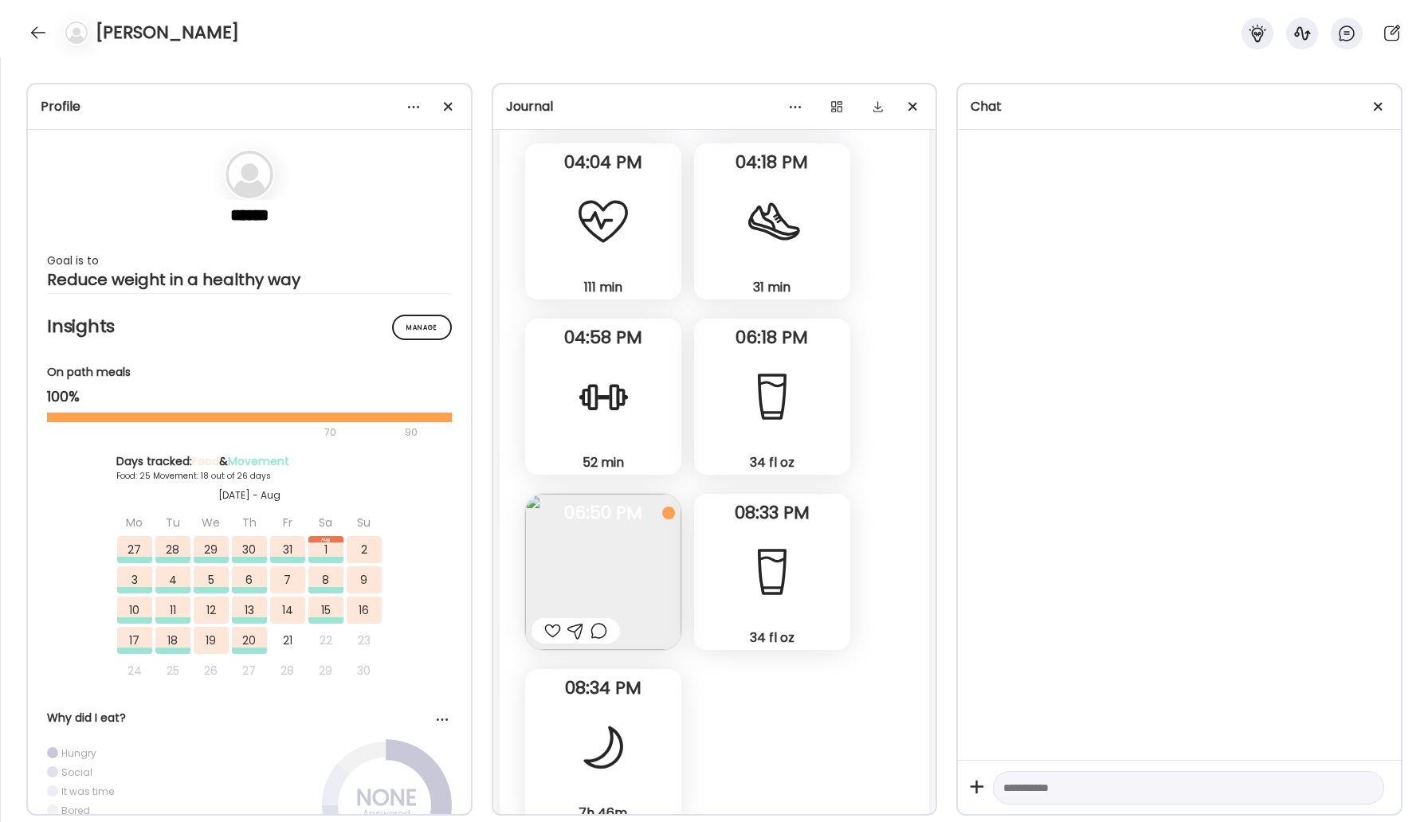
click at [548, 622] on div at bounding box center [552, 631] width 17 height 19
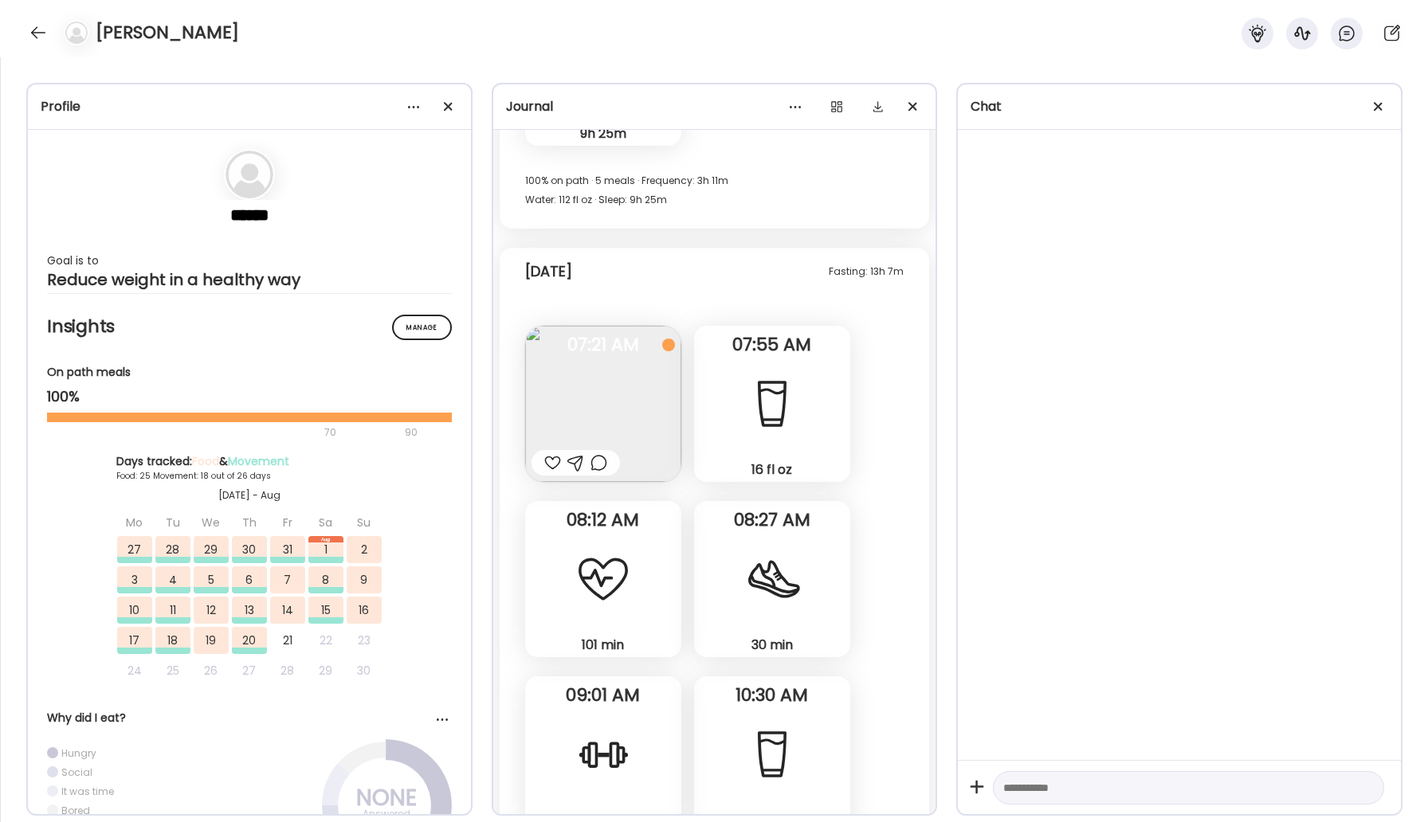
scroll to position [40075, 0]
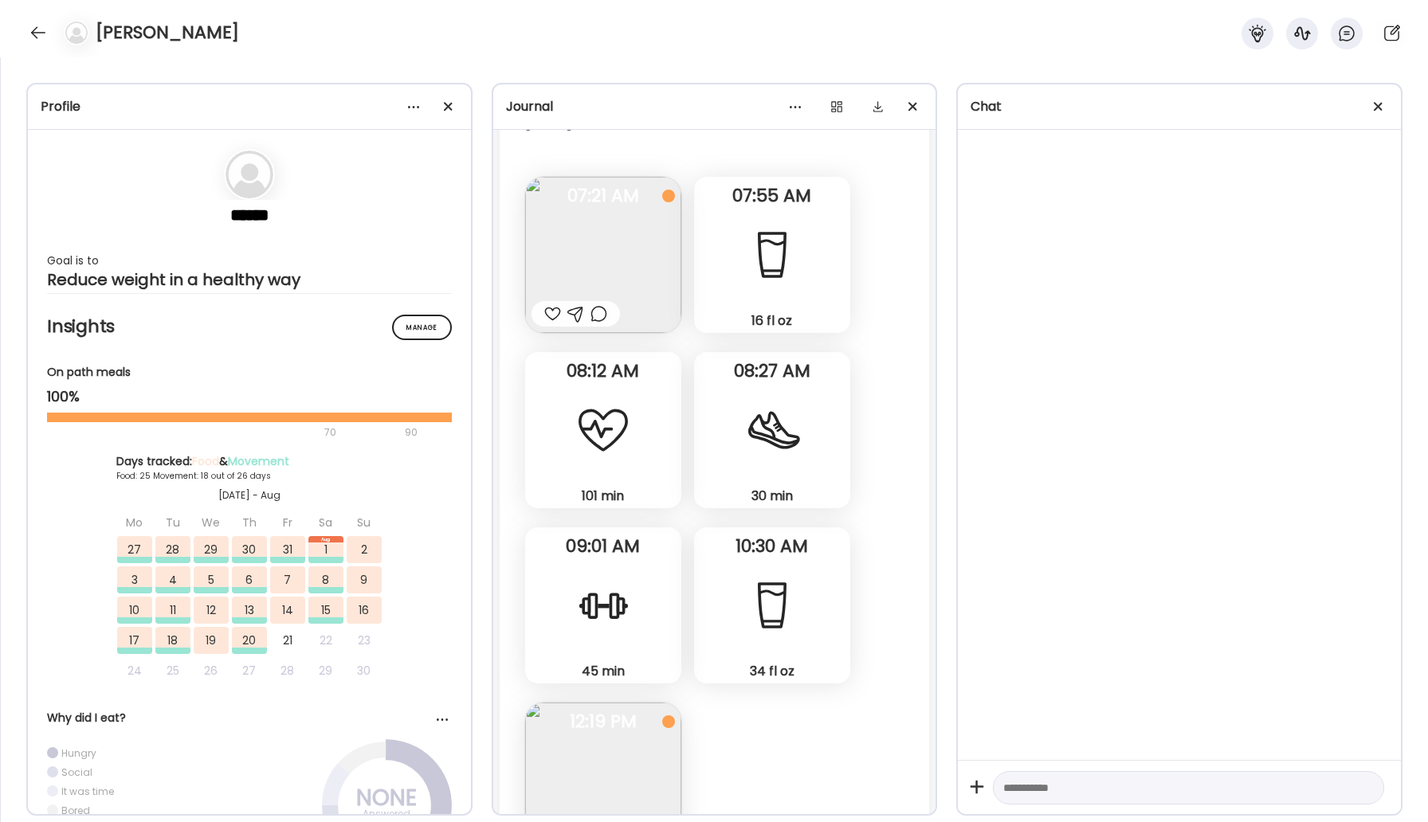
click at [39, 33] on div at bounding box center [37, 32] width 25 height 25
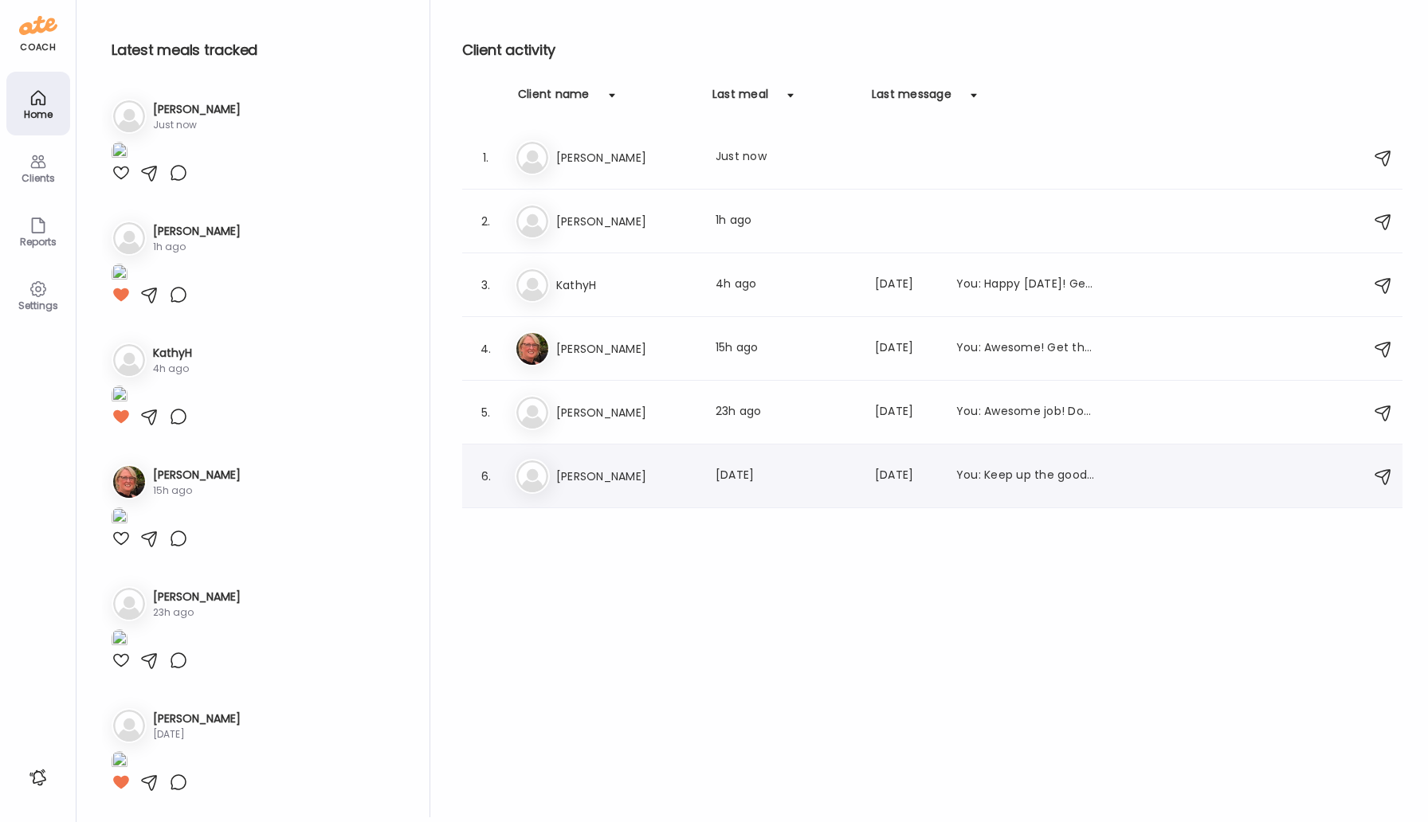
click at [598, 470] on h3 "[PERSON_NAME]" at bounding box center [626, 476] width 140 height 19
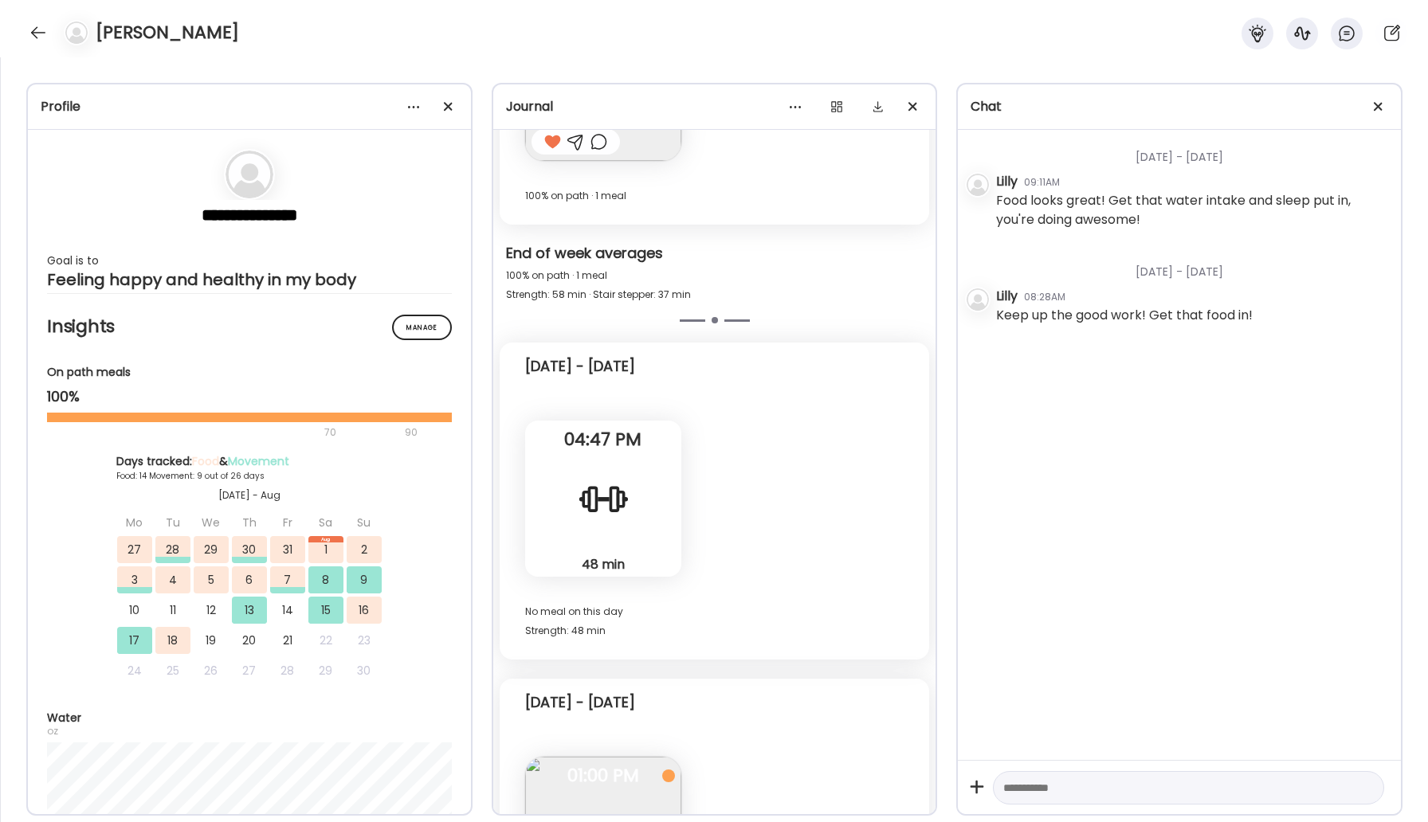
scroll to position [10622, 0]
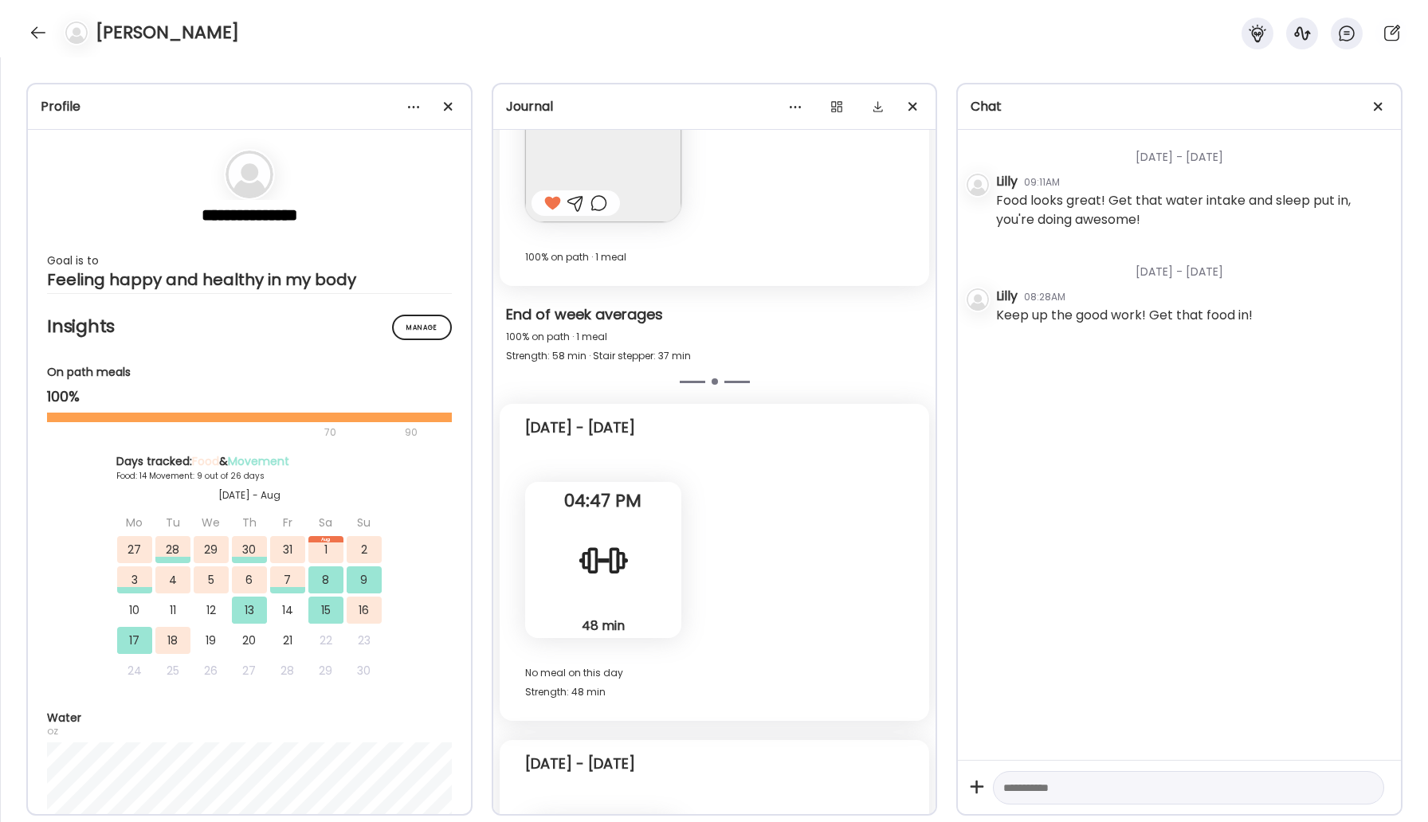
click at [53, 29] on div at bounding box center [73, 32] width 45 height 25
click at [38, 29] on div at bounding box center [37, 32] width 25 height 25
